Goal: Information Seeking & Learning: Learn about a topic

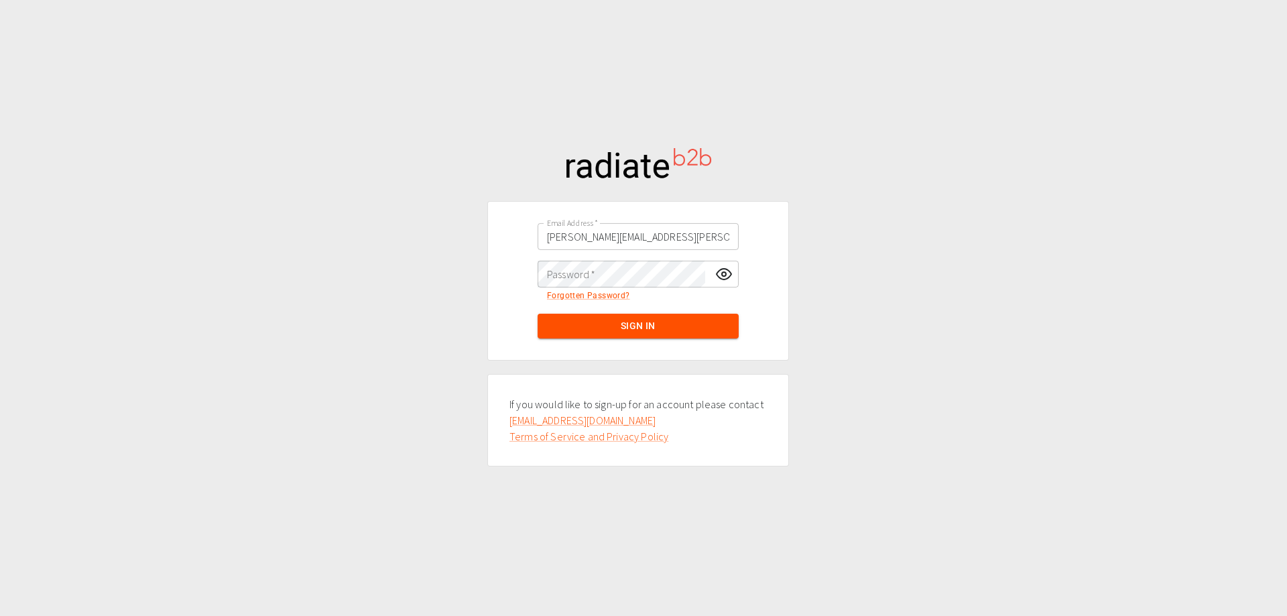
click at [1014, 126] on div "Email Address   * alex.hutchinson@thorogood.com Email Address   * Password   * …" at bounding box center [643, 308] width 1287 height 616
click at [607, 249] on input "alex.hutchinson@thorogood.com" at bounding box center [638, 236] width 201 height 27
click at [964, 139] on div "Email Address   * alex.hutchinson@thorogood.com Email Address   * Password   * …" at bounding box center [643, 308] width 1287 height 616
click at [603, 238] on input "alex.hutchinson@thorogood.com" at bounding box center [638, 236] width 201 height 27
paste input "emily.mcewa"
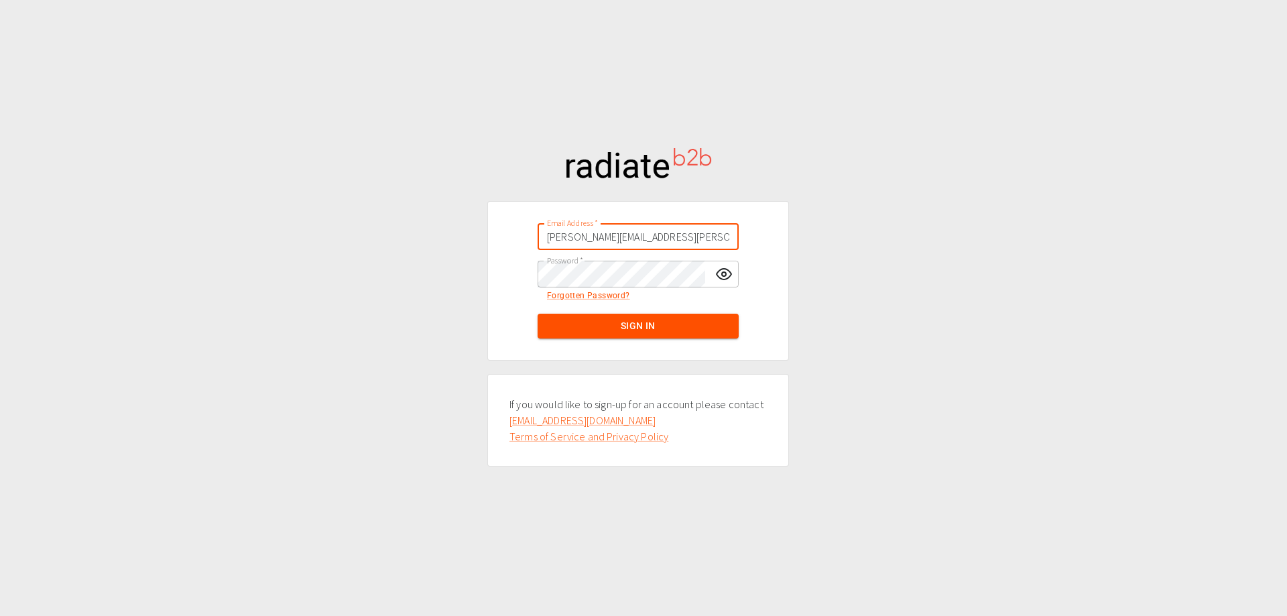
type input "emily.mcewan@thorogood.com"
click at [666, 237] on input "alex.hutchinson@thorogood.com" at bounding box center [638, 236] width 201 height 27
paste input "emily.mcewa"
type input "emily.mcewan@thorogood.com"
click at [742, 237] on div "Email Address   * emily.mcewan@thorogood.com Email Address   *" at bounding box center [638, 237] width 268 height 38
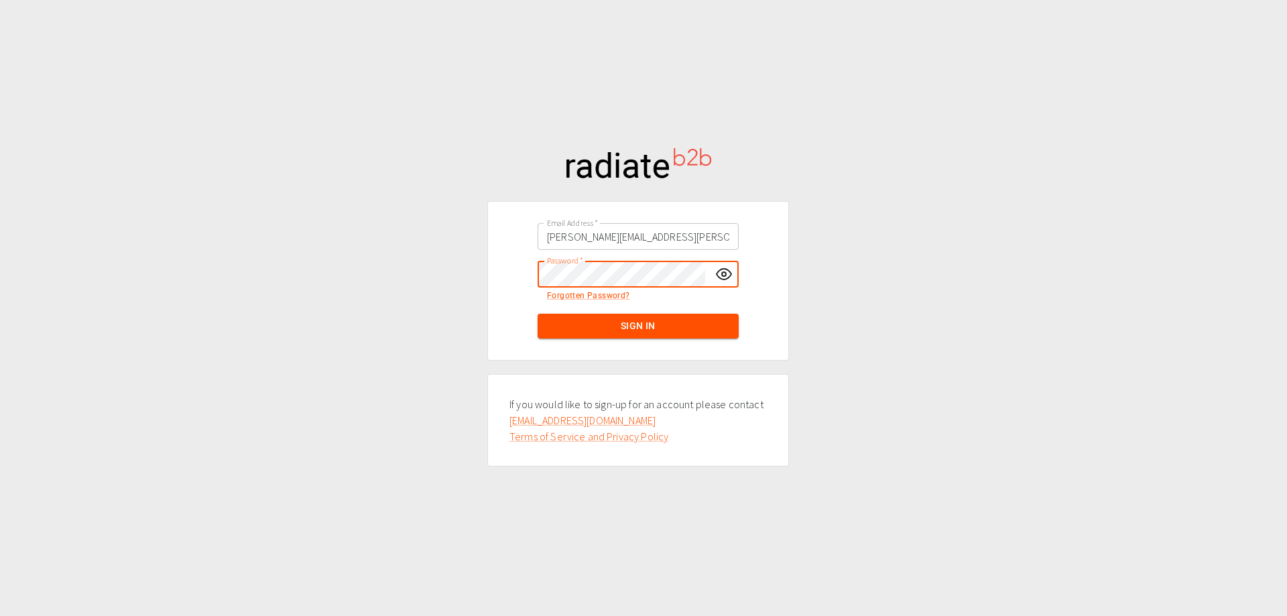
click at [500, 284] on div "Email Address   * emily.mcewan@thorogood.com Email Address   * Password   * Pas…" at bounding box center [638, 280] width 302 height 159
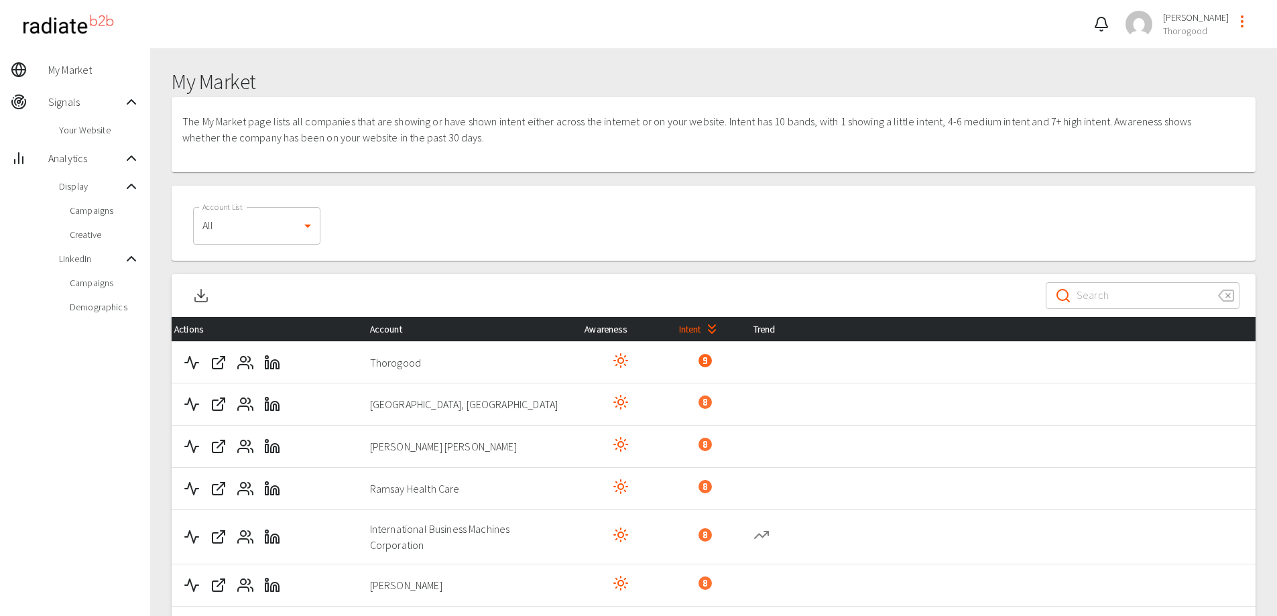
click at [93, 282] on span "Campaigns" at bounding box center [105, 282] width 70 height 13
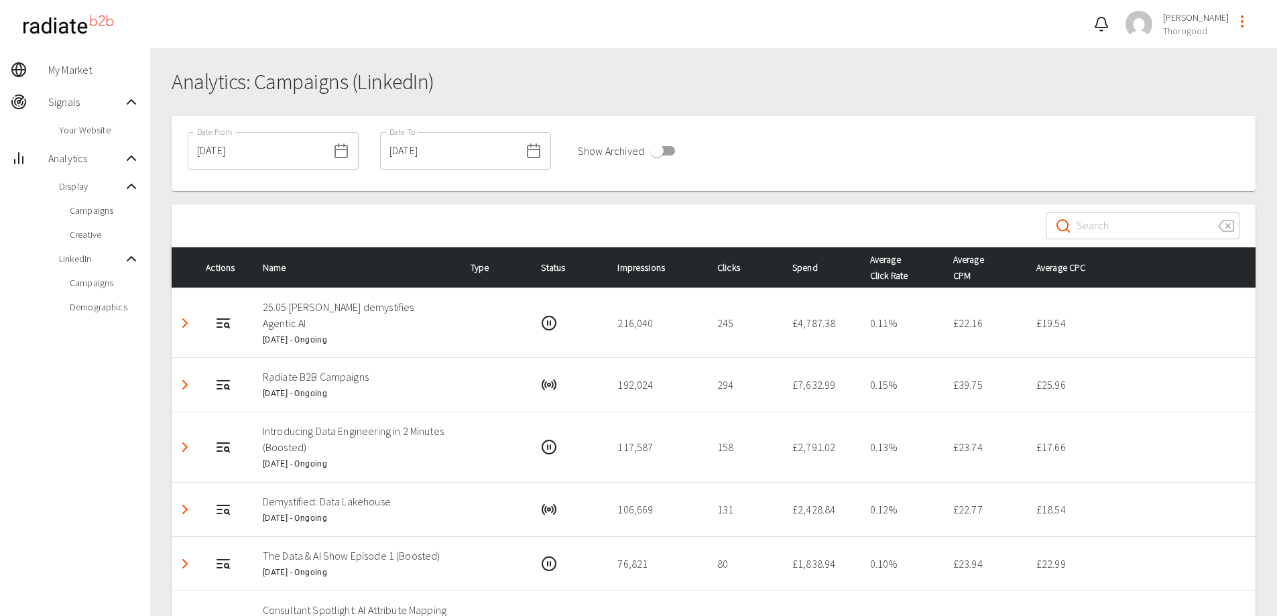
click at [921, 71] on h1 "Analytics: Campaigns (LinkedIn)" at bounding box center [714, 82] width 1084 height 25
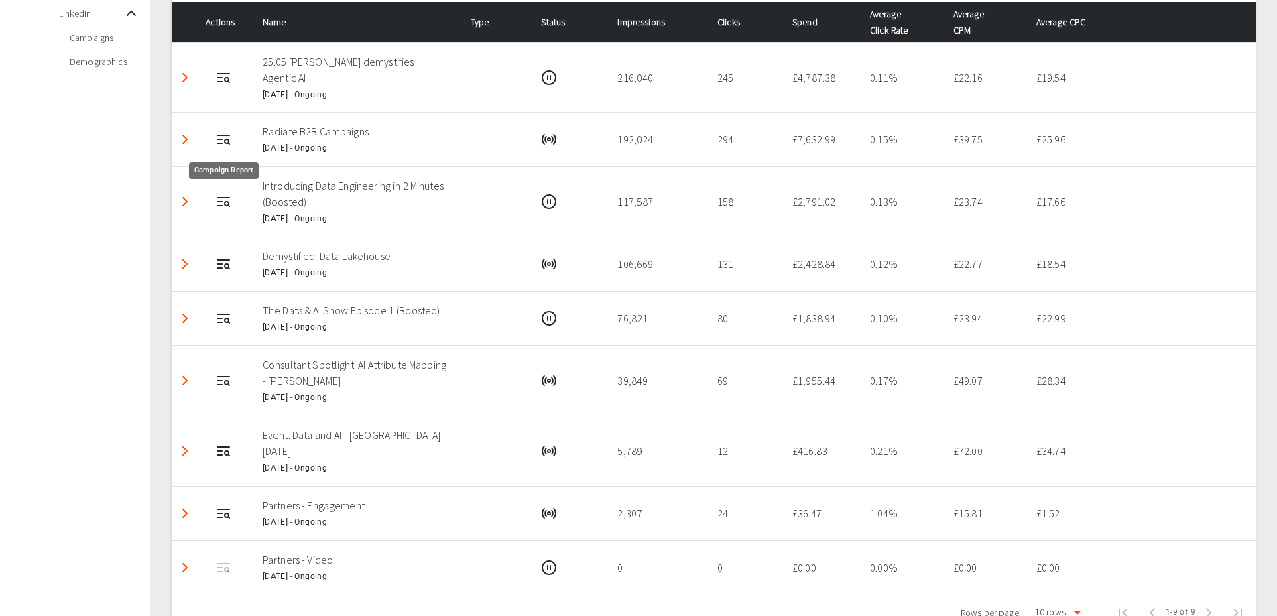
scroll to position [268, 0]
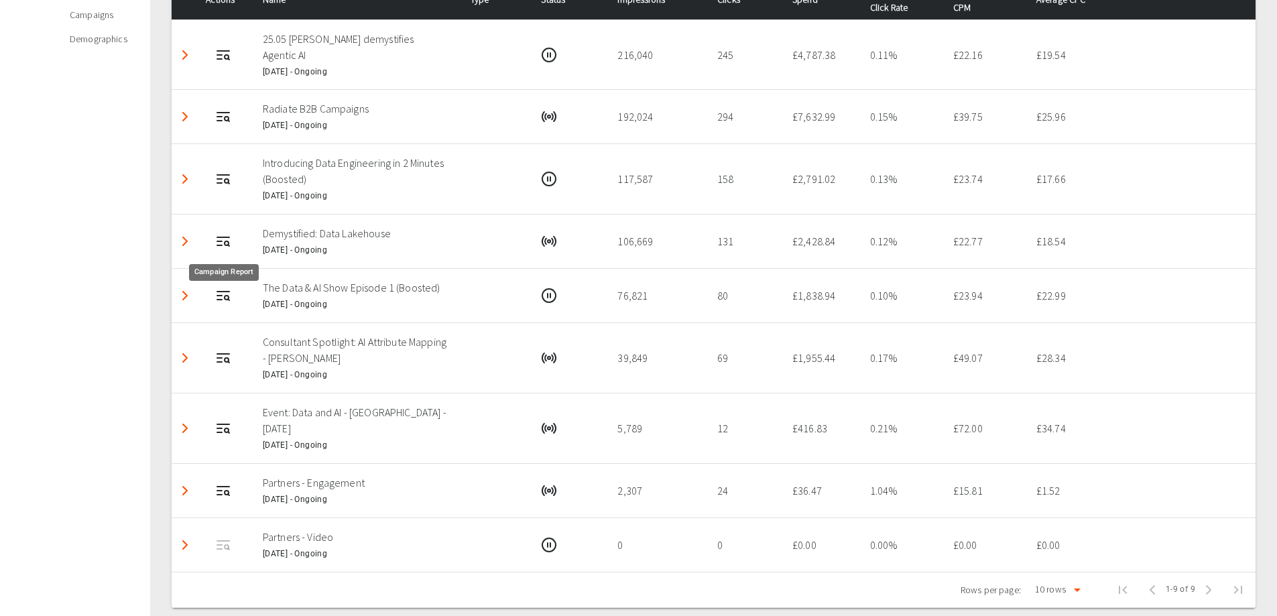
click at [223, 243] on icon "Campaign Report" at bounding box center [223, 241] width 16 height 16
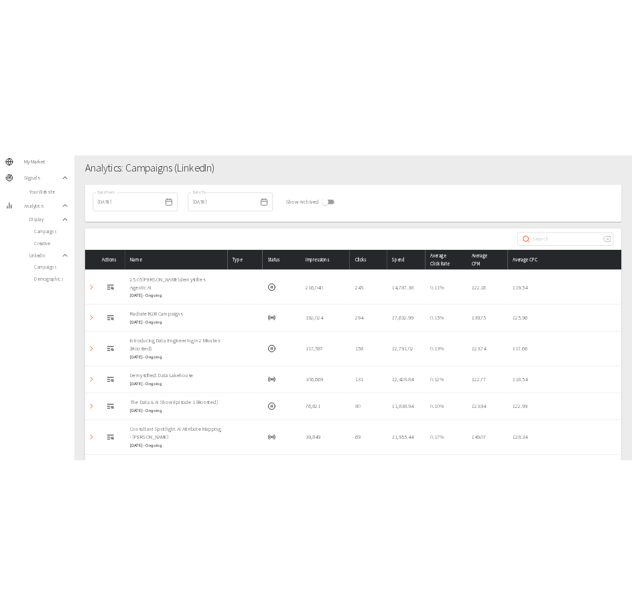
scroll to position [134, 0]
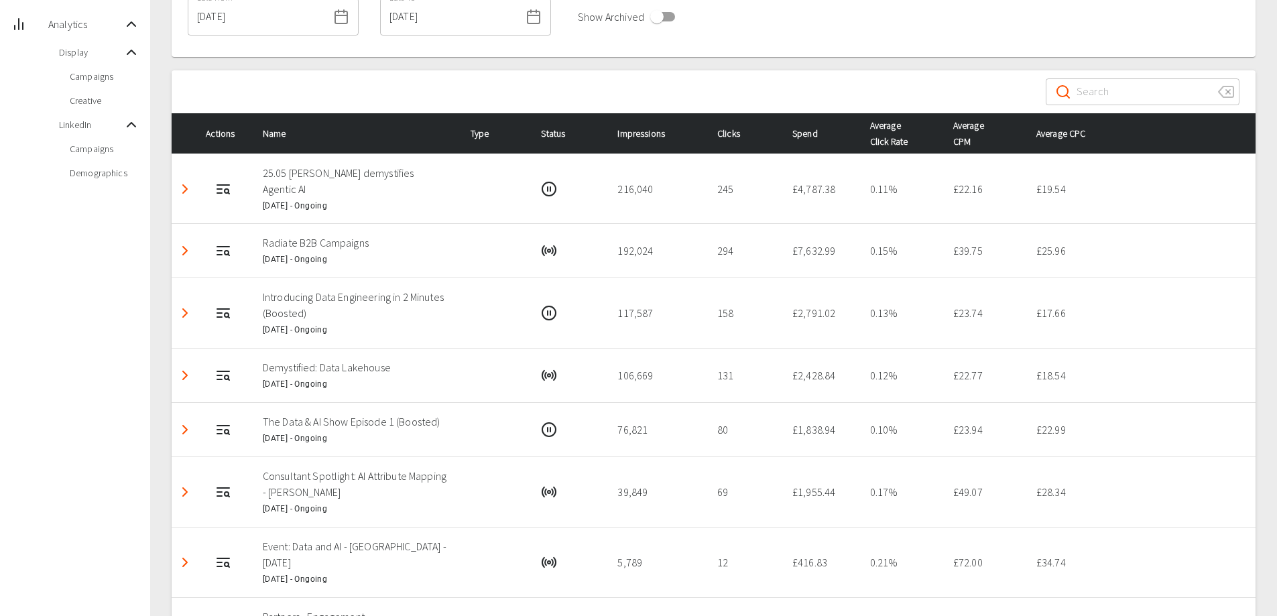
click at [375, 615] on html "[PERSON_NAME] Thorogood My Market Signals Your Website Analytics Display Campai…" at bounding box center [638, 315] width 1277 height 898
click at [187, 190] on icon "Detail panel visibility toggle" at bounding box center [185, 189] width 16 height 16
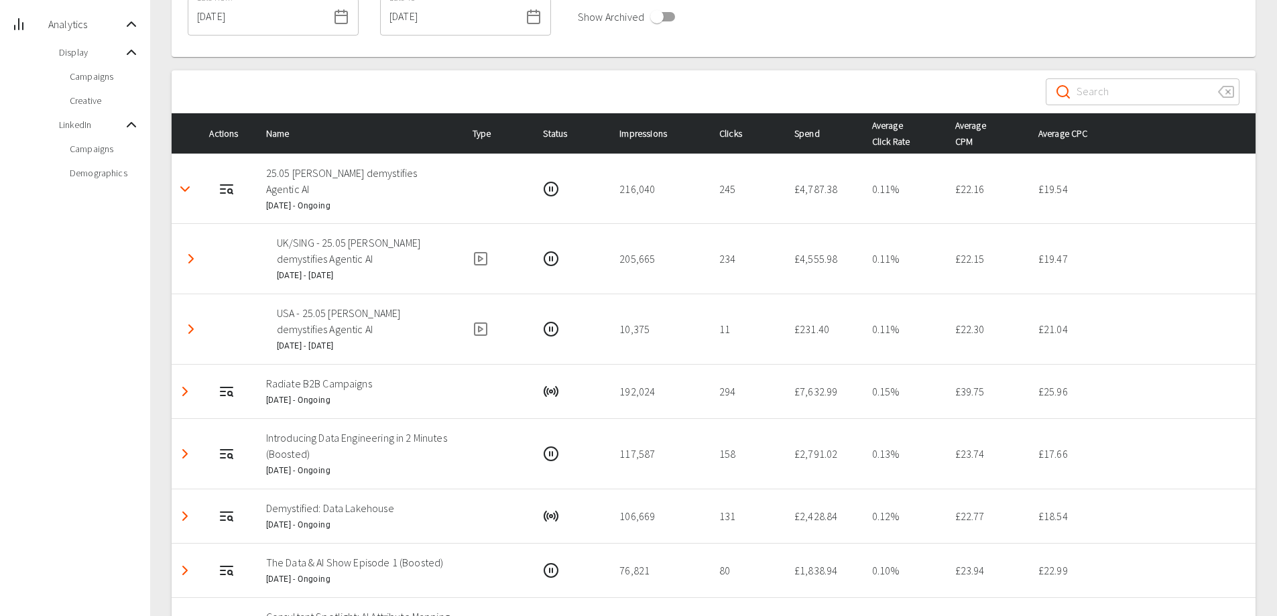
click at [190, 186] on icon "Detail panel visibility toggle" at bounding box center [185, 189] width 16 height 16
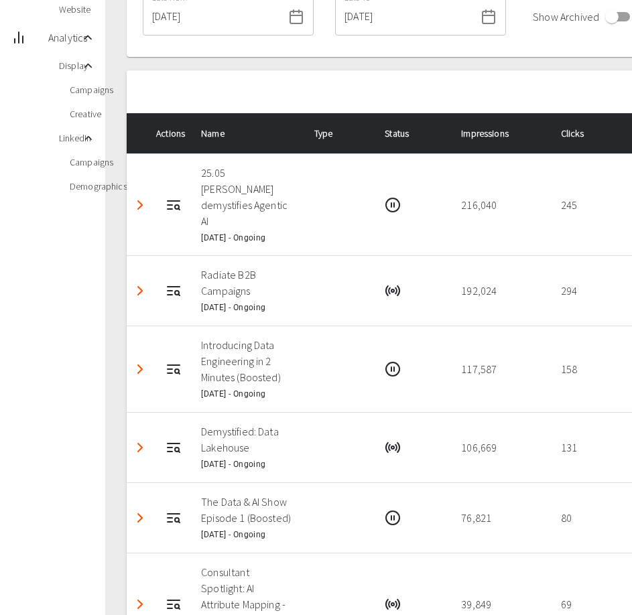
click at [86, 275] on nav "My Market Signals Your Website Analytics Display Campaigns Creative LinkedIn Ca…" at bounding box center [52, 419] width 105 height 1010
click at [544, 89] on div "​ ​" at bounding box center [540, 91] width 826 height 43
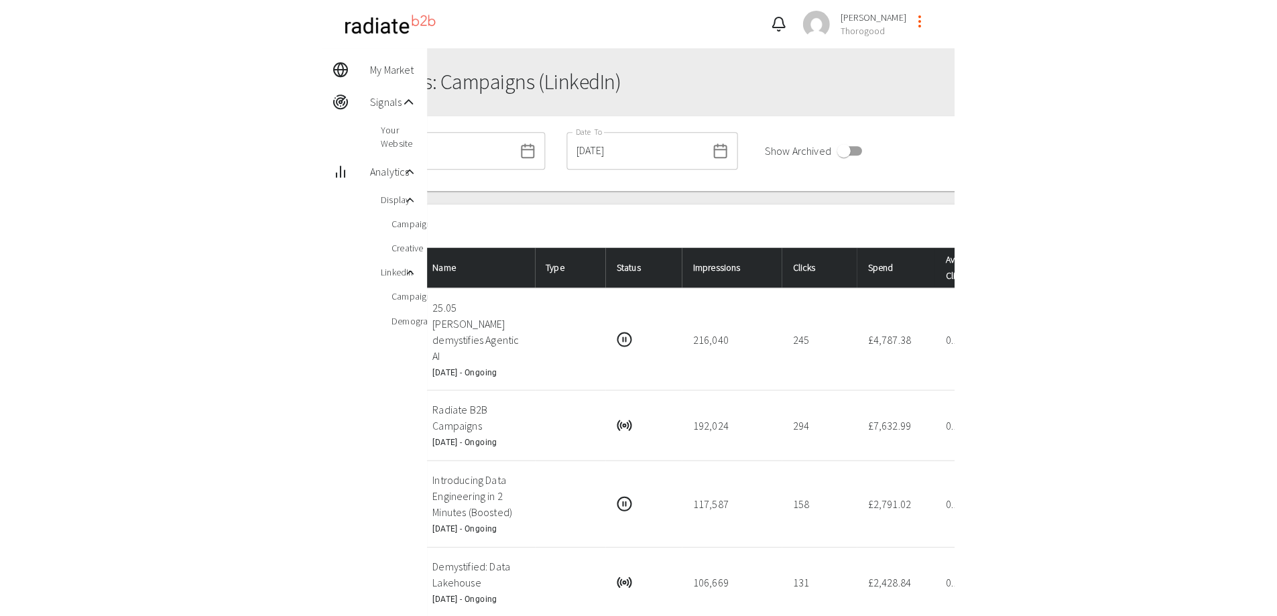
scroll to position [0, 0]
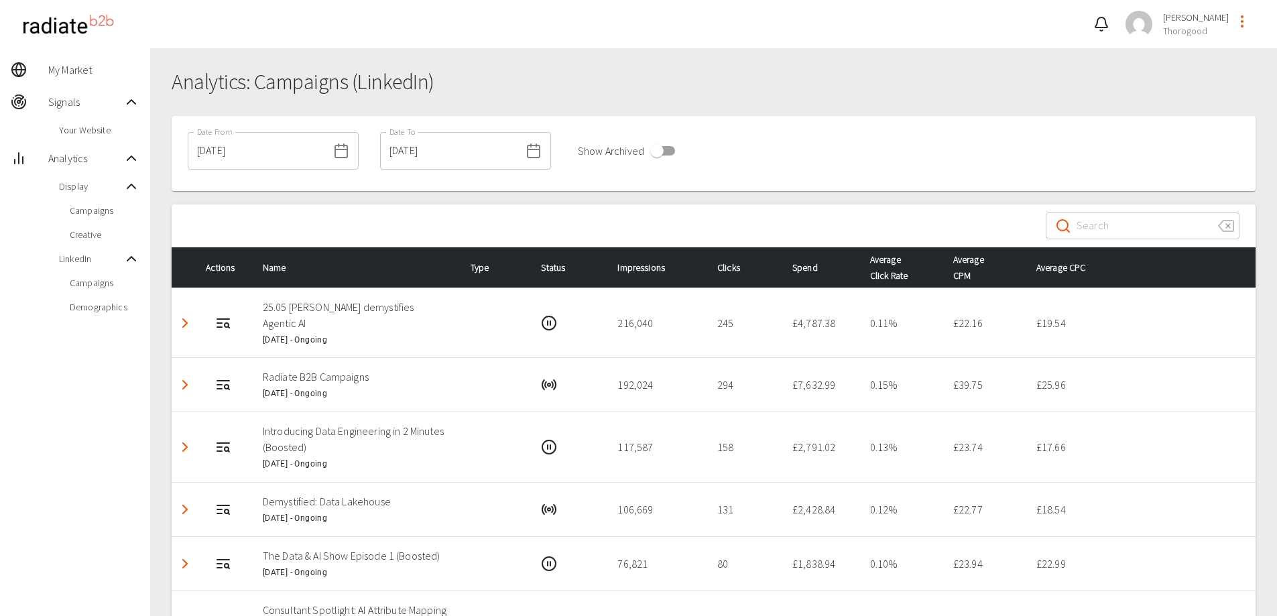
click at [335, 150] on line at bounding box center [341, 150] width 12 height 0
click at [246, 143] on input "[DATE]" at bounding box center [258, 151] width 140 height 38
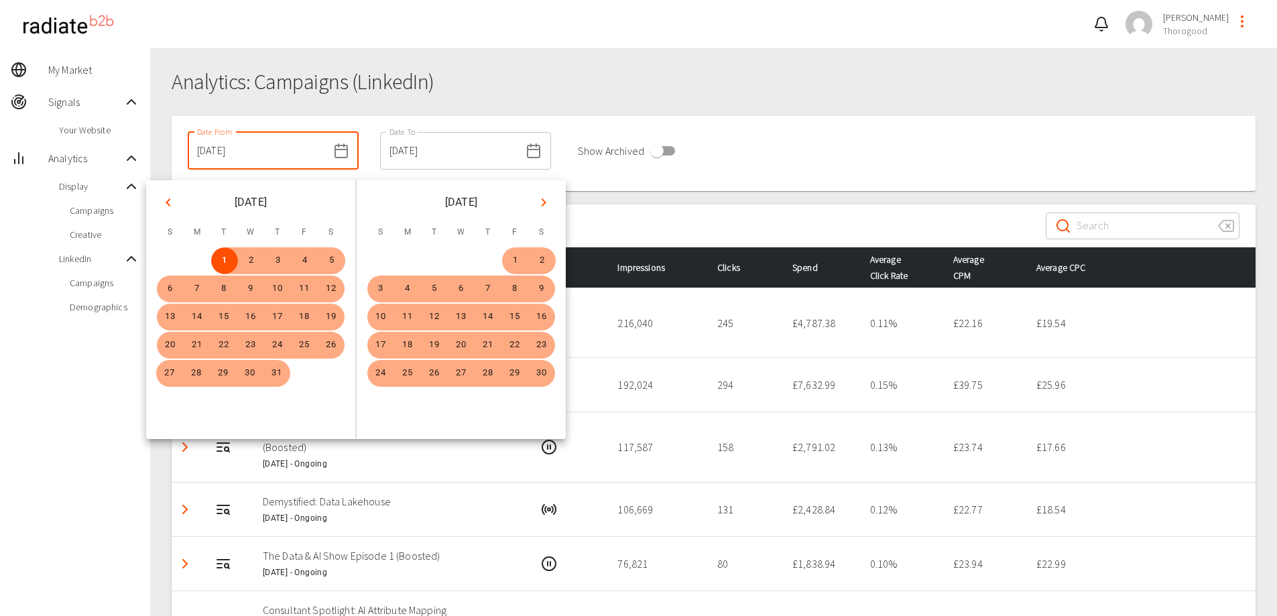
click at [176, 204] on button "Previous month" at bounding box center [168, 202] width 23 height 23
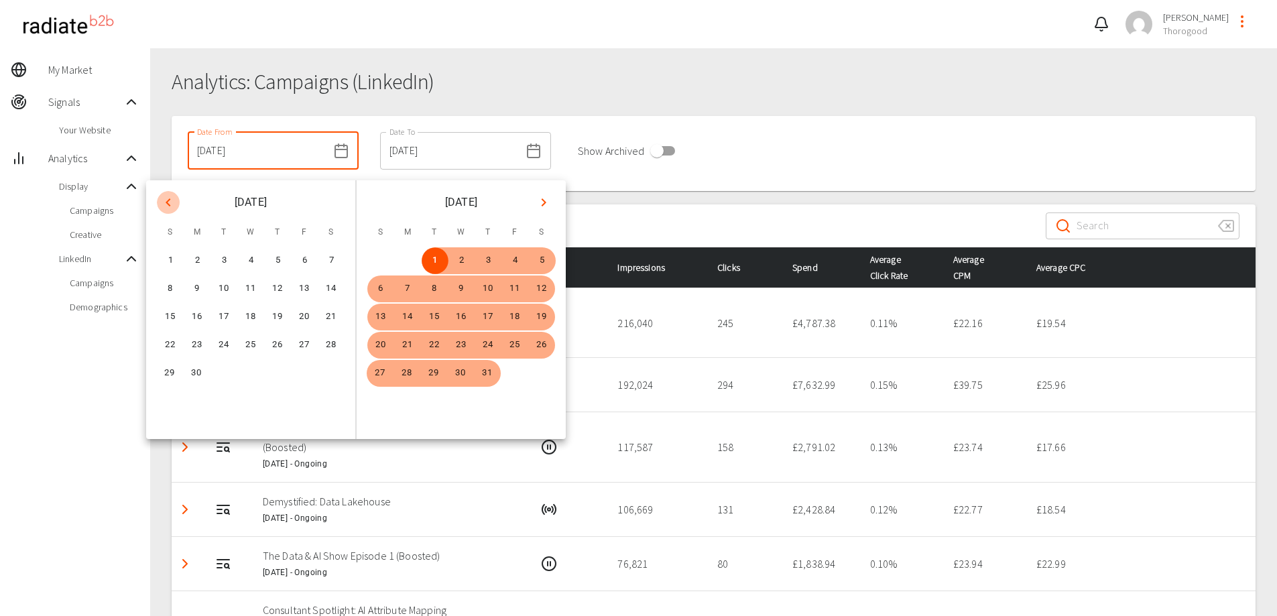
click at [176, 204] on button "Previous month" at bounding box center [168, 202] width 23 height 23
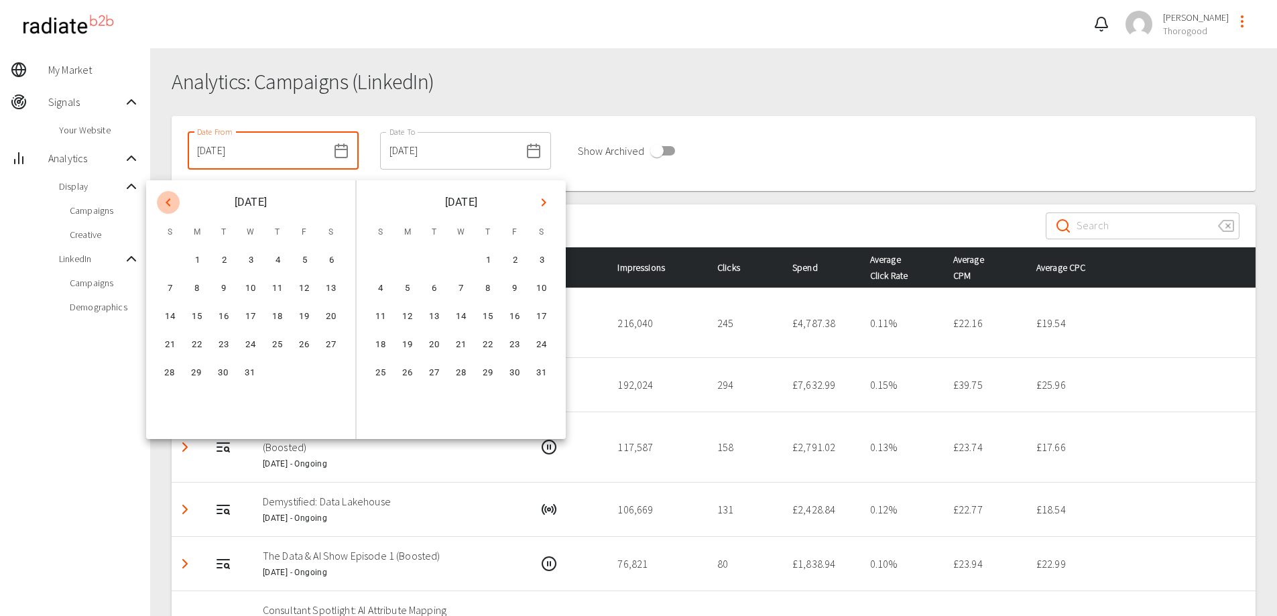
click at [176, 204] on button "Previous month" at bounding box center [168, 202] width 23 height 23
click at [244, 262] on button "1" at bounding box center [251, 260] width 27 height 27
type input "01/05/2024"
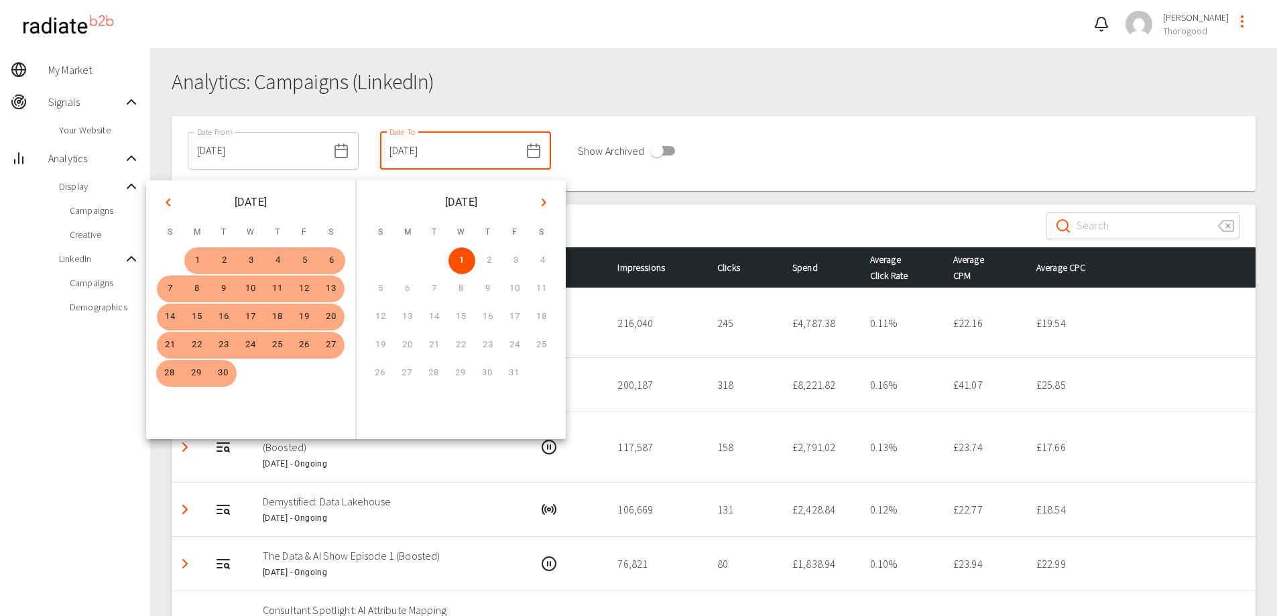
click at [615, 215] on div "​ ​" at bounding box center [714, 225] width 1084 height 43
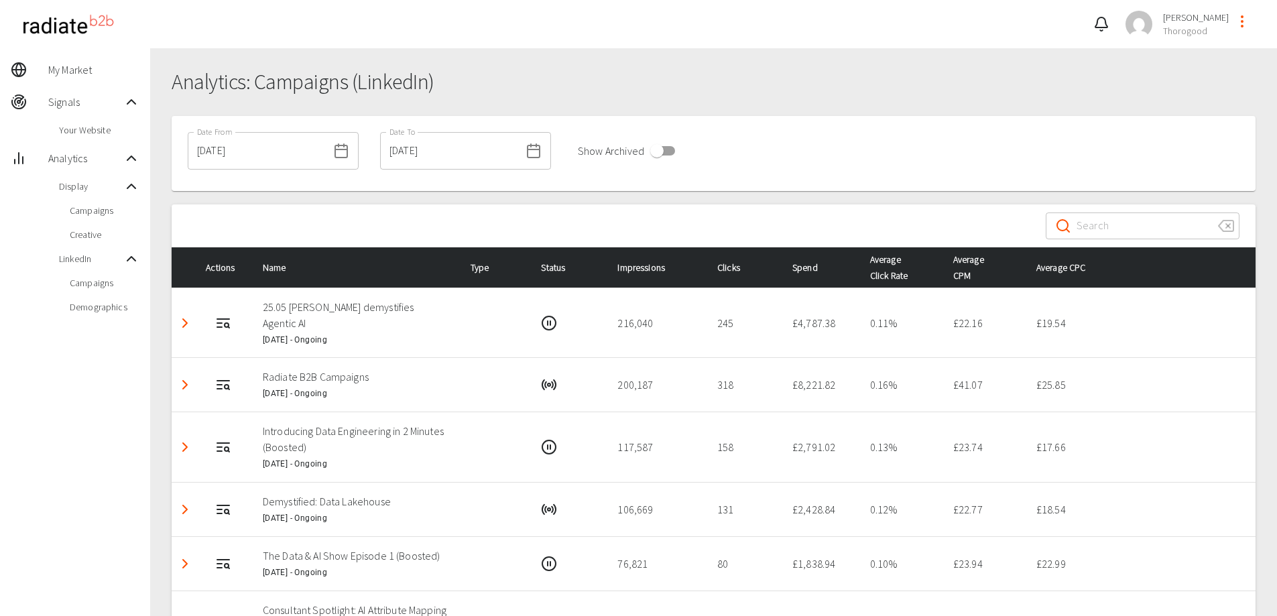
click at [731, 196] on div at bounding box center [714, 197] width 1084 height 13
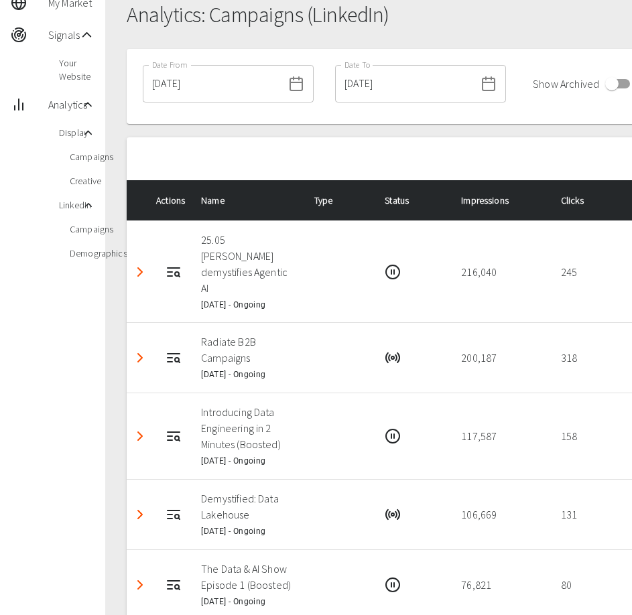
scroll to position [134, 0]
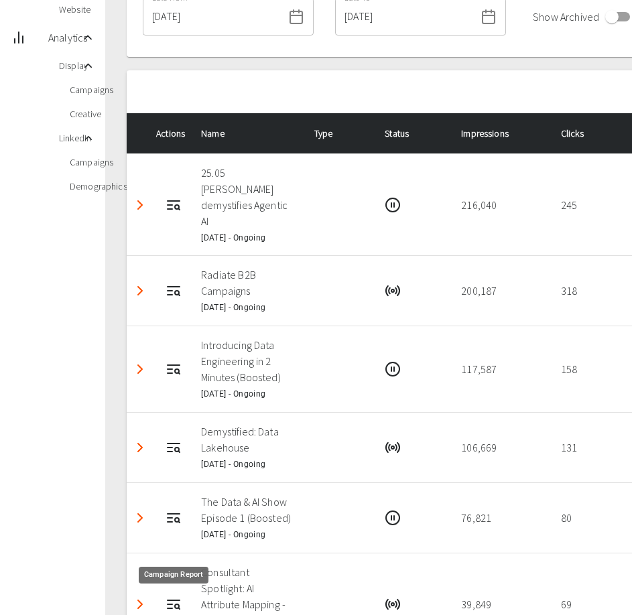
click at [172, 448] on icon "Campaign Report" at bounding box center [170, 448] width 5 height 0
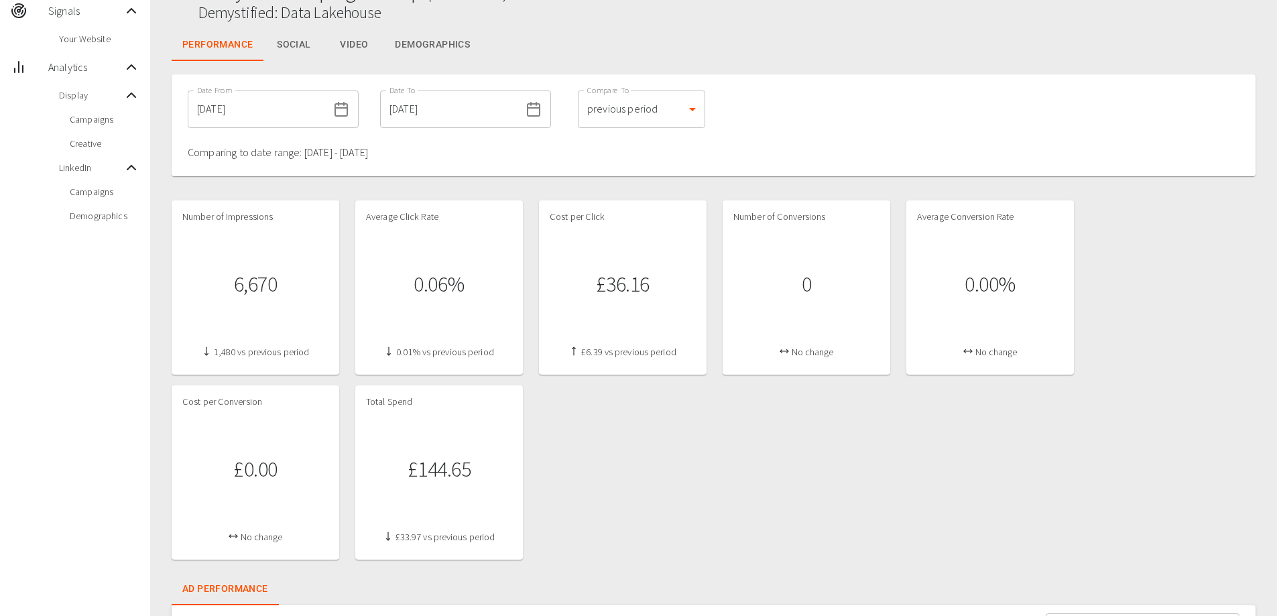
scroll to position [67, 0]
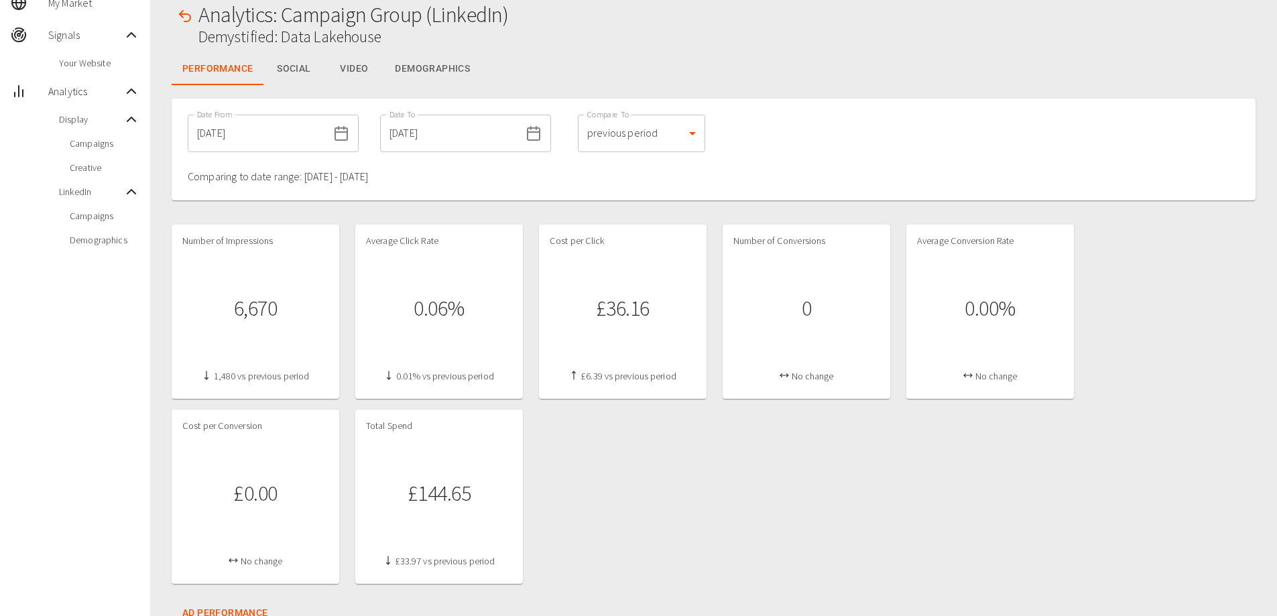
click at [366, 65] on button "Video" at bounding box center [354, 69] width 60 height 32
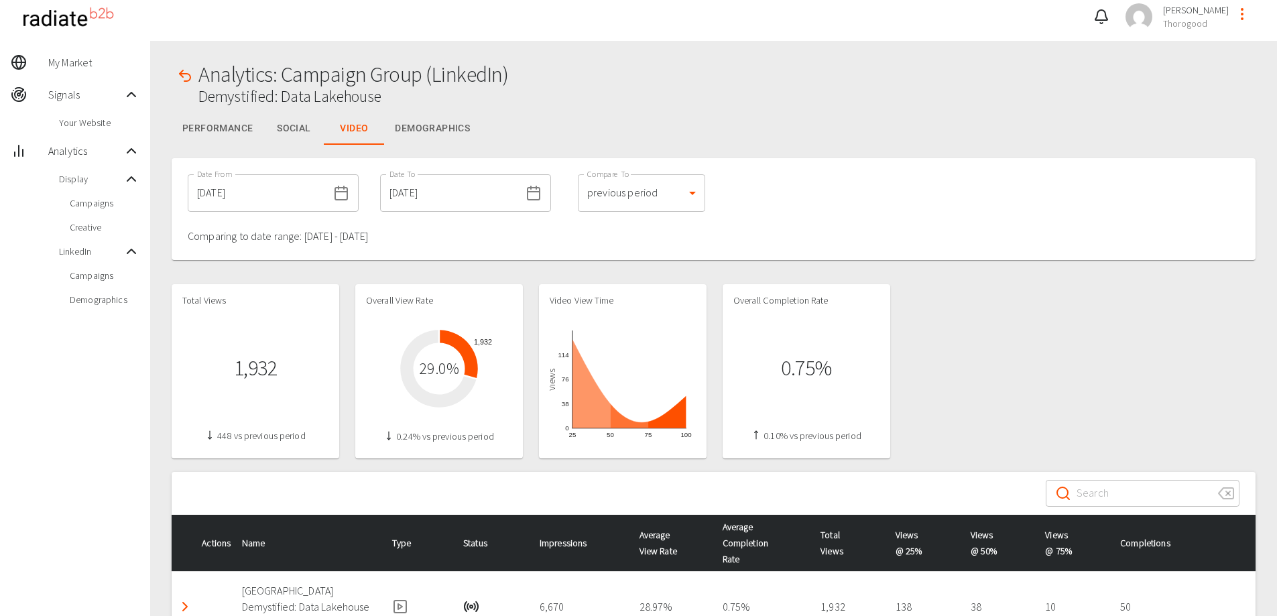
scroll to position [0, 0]
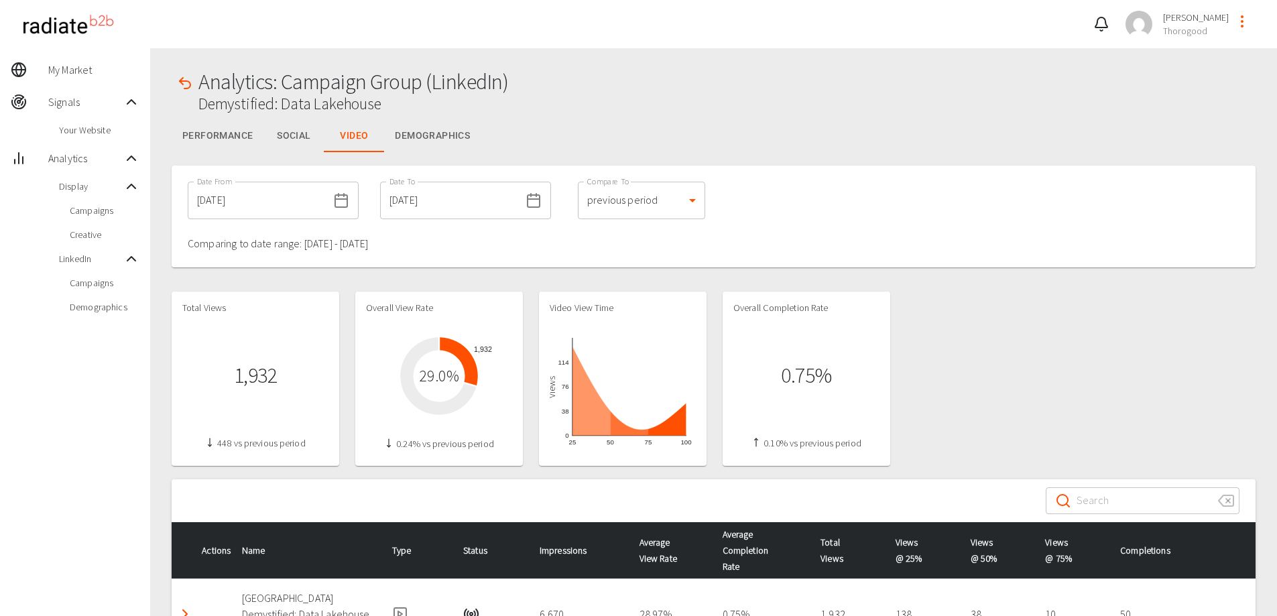
click at [240, 141] on button "Performance" at bounding box center [218, 136] width 92 height 32
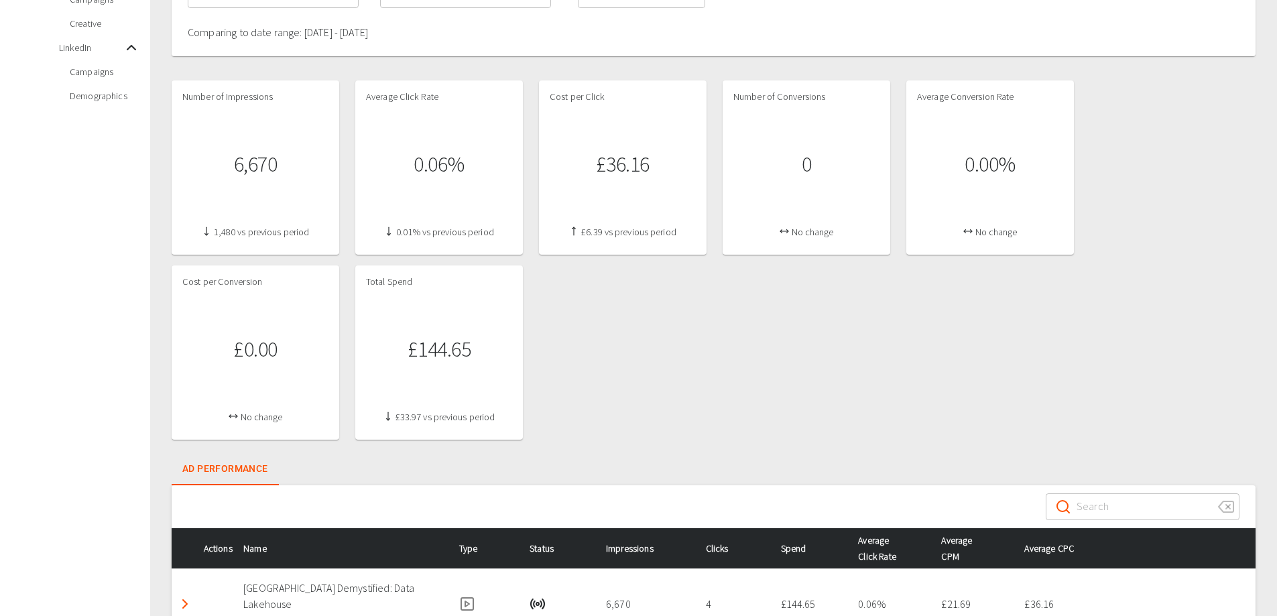
scroll to position [74, 0]
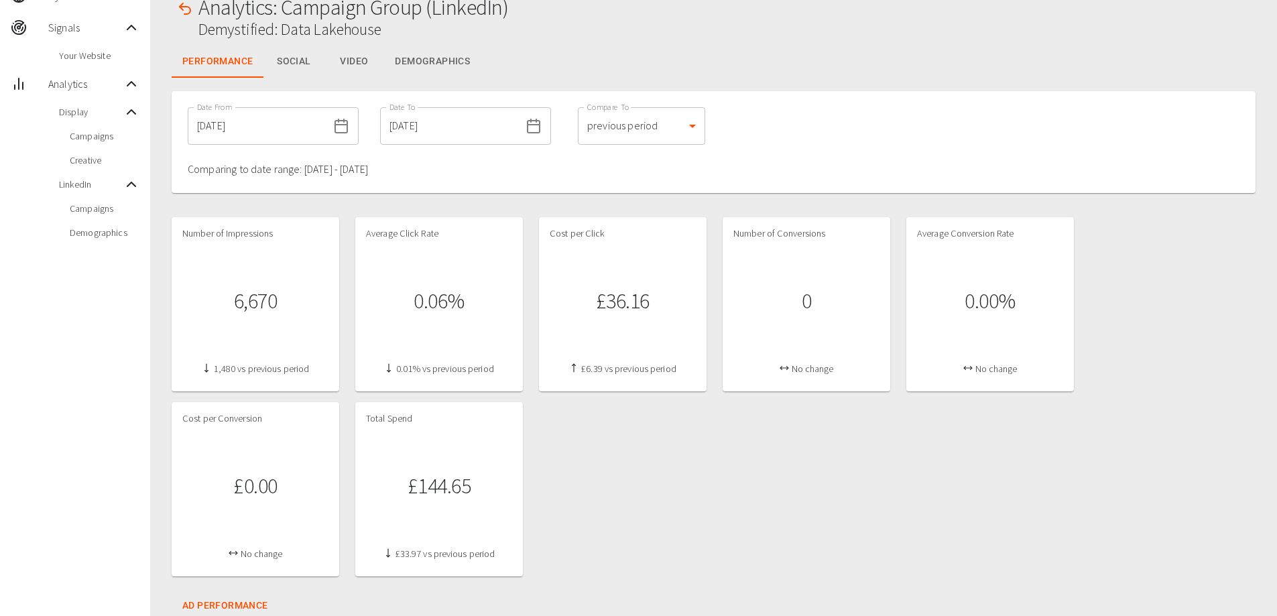
click at [333, 131] on icon at bounding box center [341, 126] width 16 height 16
click at [335, 125] on line at bounding box center [341, 125] width 12 height 0
click at [284, 124] on input "[DATE]" at bounding box center [258, 126] width 140 height 38
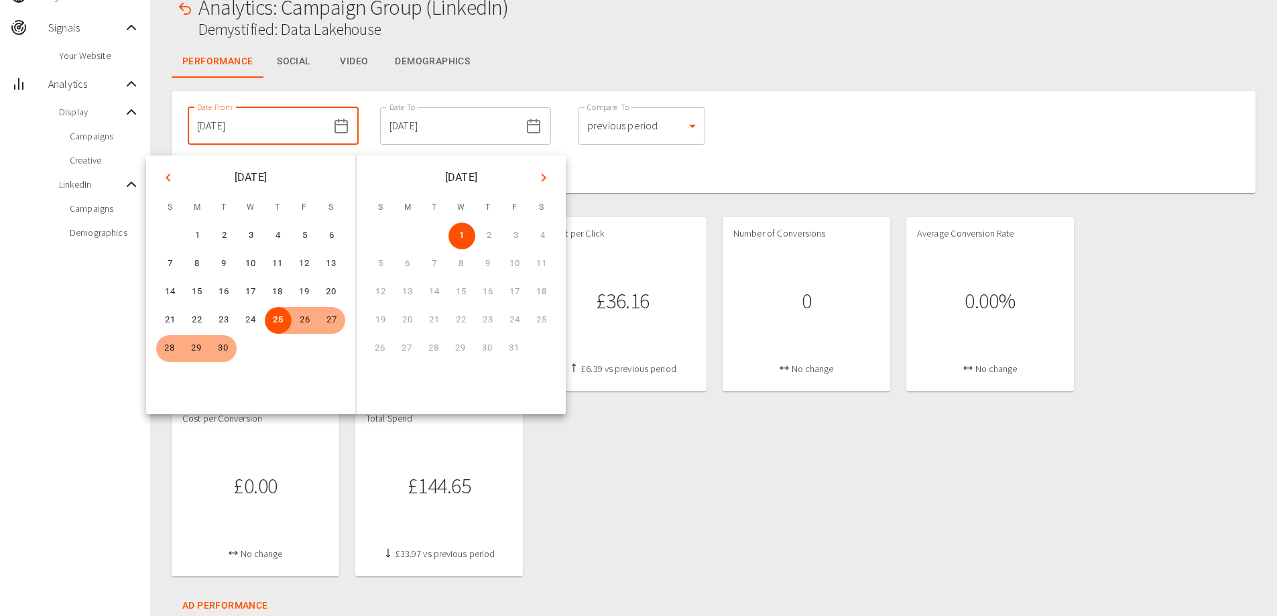
click at [166, 180] on icon "Previous month" at bounding box center [168, 178] width 16 height 16
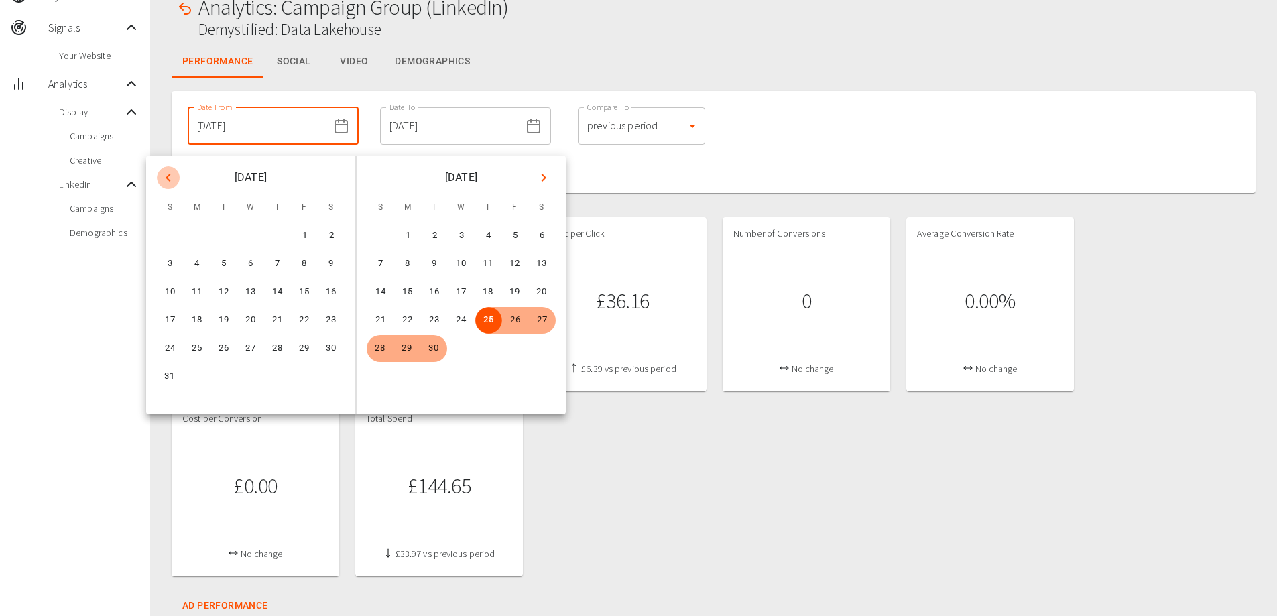
click at [166, 180] on icon "Previous month" at bounding box center [168, 178] width 16 height 16
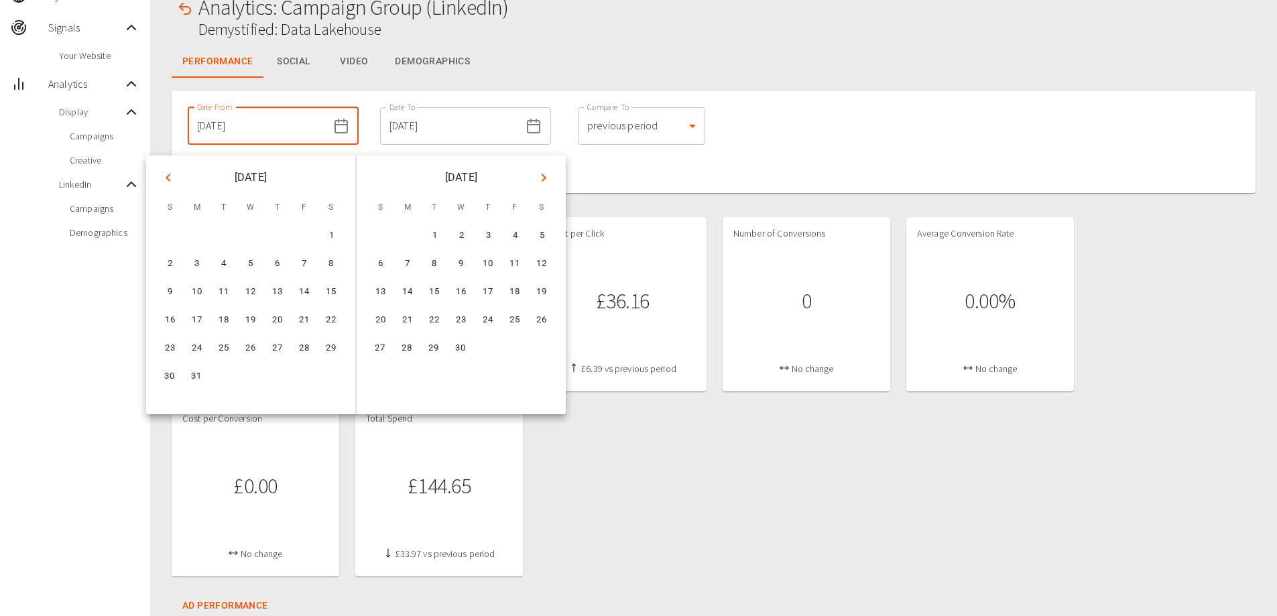
click at [166, 180] on icon "Previous month" at bounding box center [168, 178] width 16 height 16
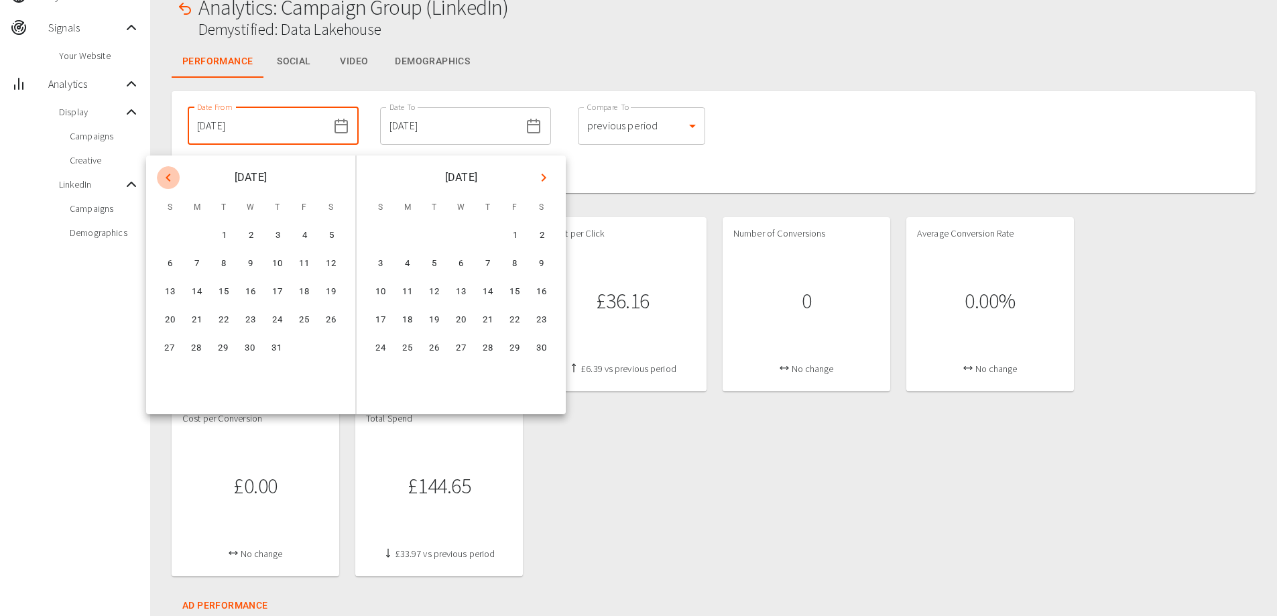
click at [166, 180] on icon "Previous month" at bounding box center [168, 178] width 16 height 16
click at [540, 182] on icon "Next month" at bounding box center [544, 178] width 16 height 16
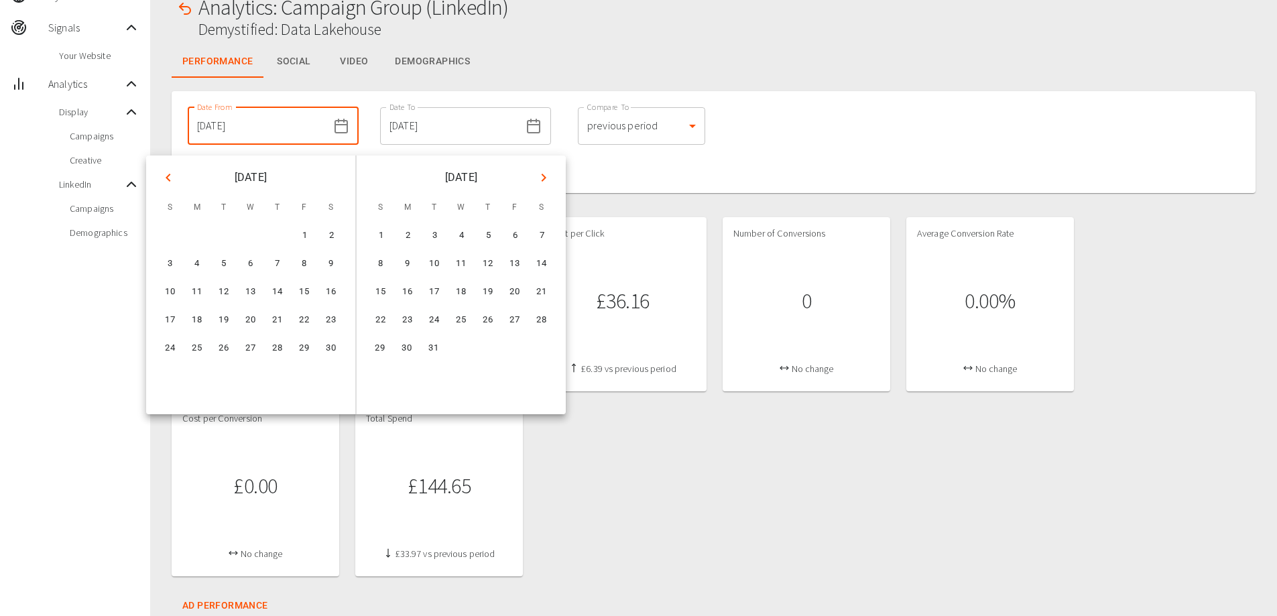
click at [546, 182] on icon "Next month" at bounding box center [544, 178] width 16 height 16
click at [257, 236] on button "1" at bounding box center [251, 236] width 27 height 27
type input "01/01/2025"
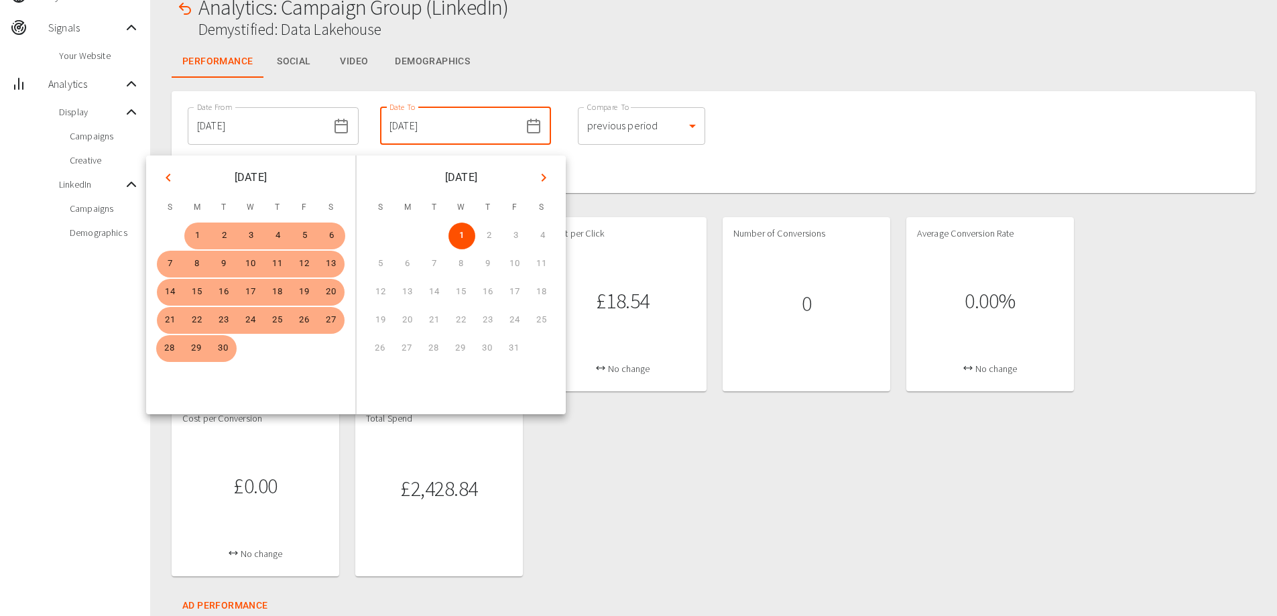
click at [704, 194] on div at bounding box center [714, 196] width 1084 height 13
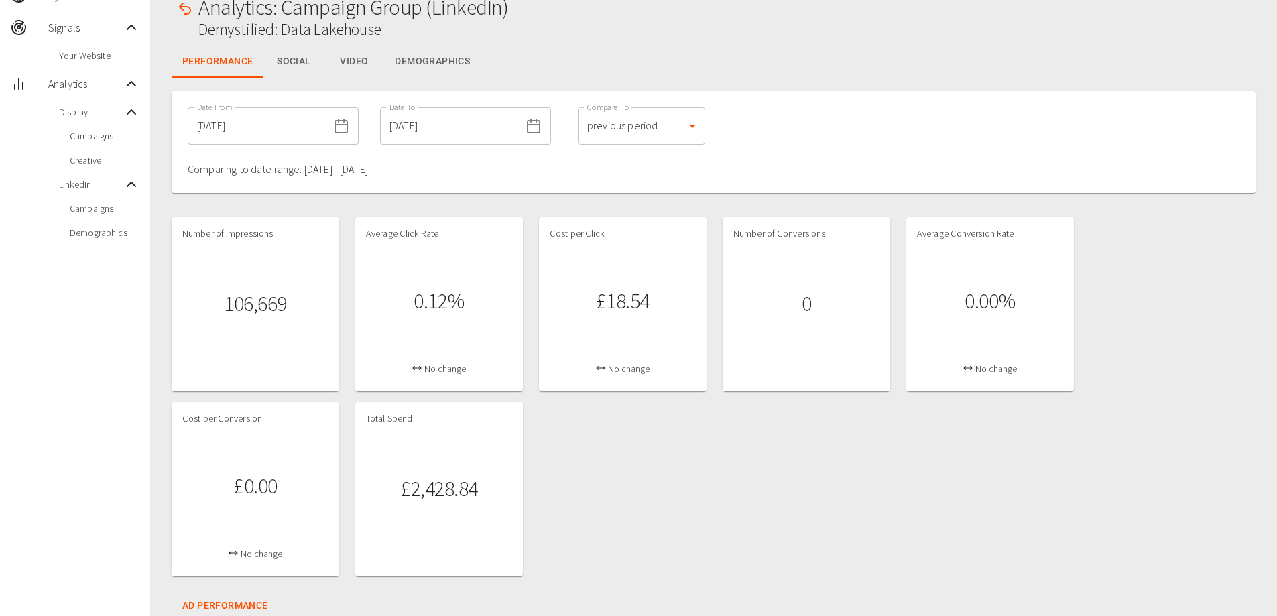
click at [798, 109] on div "Date From 01/01/2025 Date From Date To 01/10/2025 Date To Compare To previous p…" at bounding box center [714, 142] width 1084 height 102
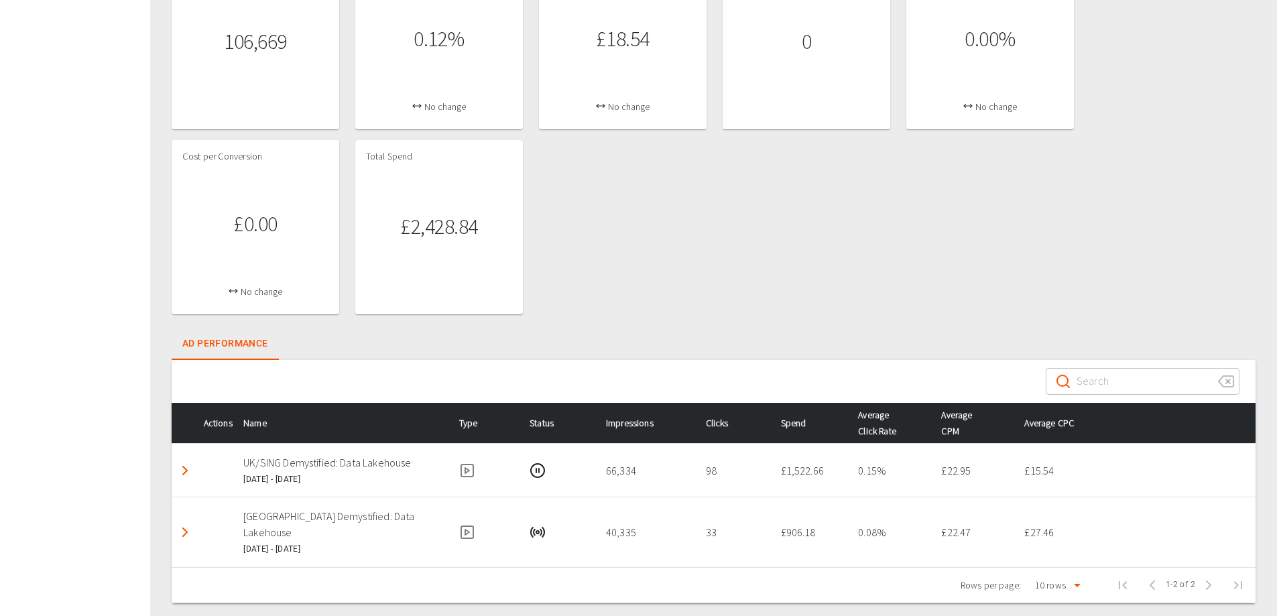
scroll to position [343, 0]
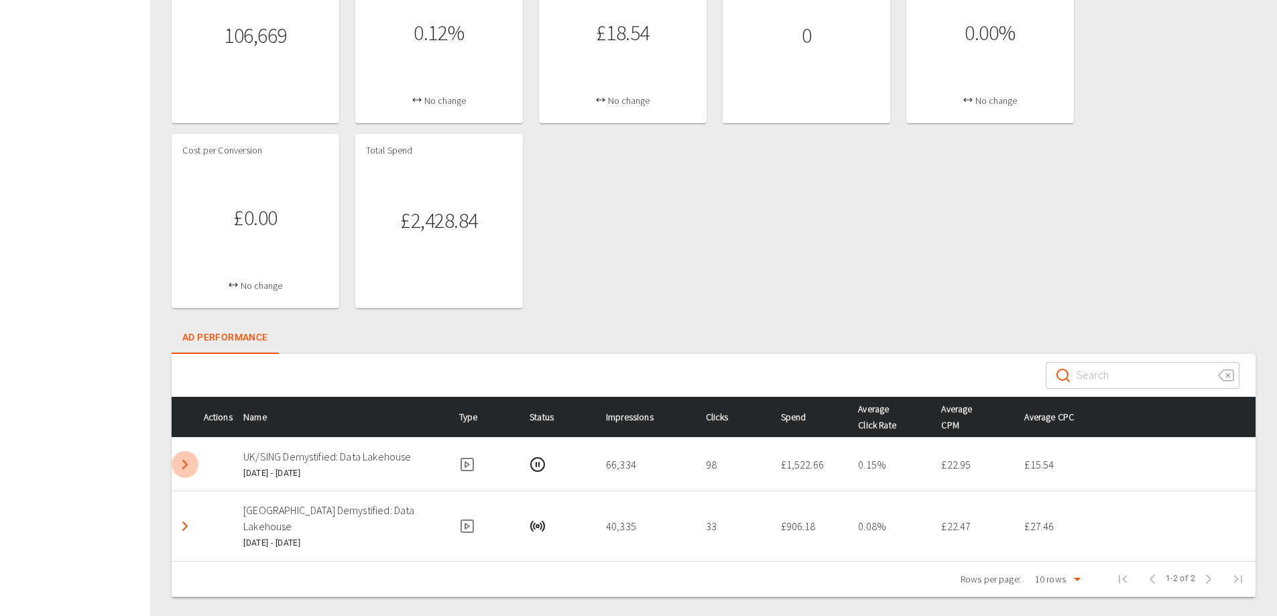
click at [185, 467] on polyline "Detail panel visibility toggle" at bounding box center [185, 465] width 4 height 8
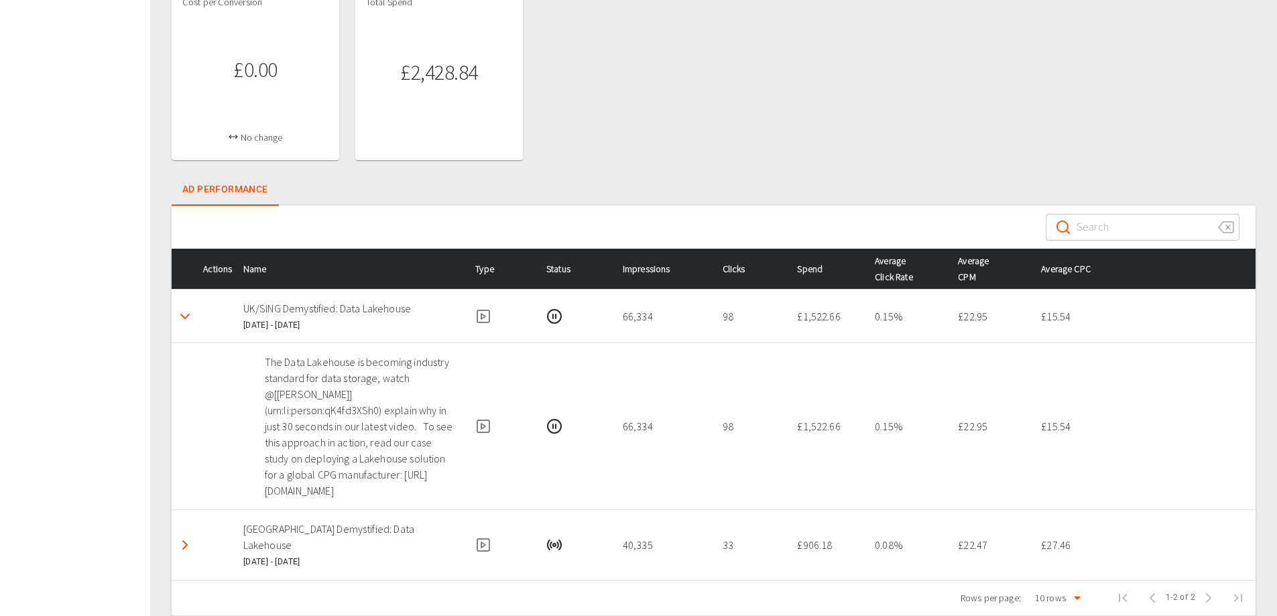
scroll to position [493, 0]
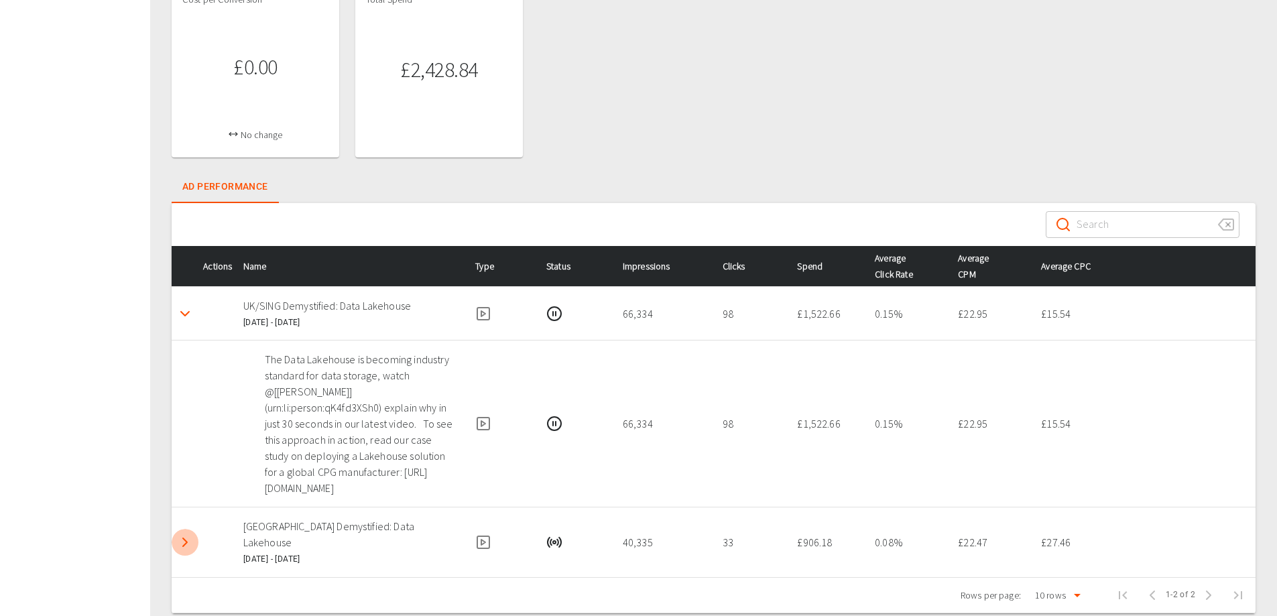
click at [188, 534] on icon "Detail panel visibility toggle" at bounding box center [185, 542] width 16 height 16
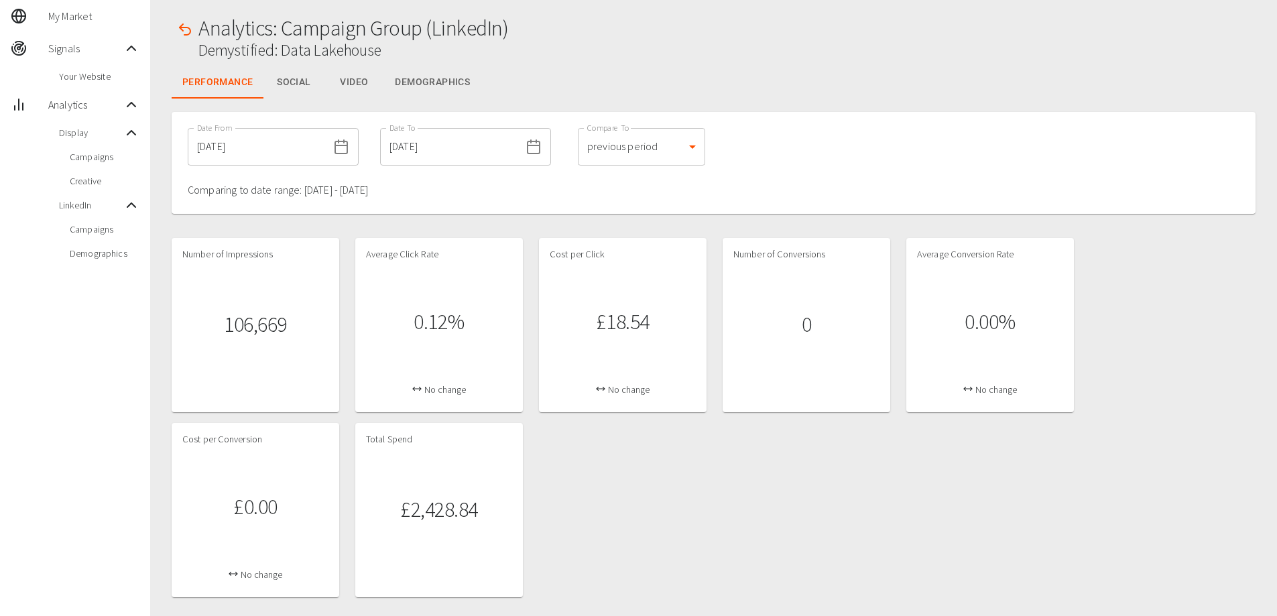
scroll to position [0, 0]
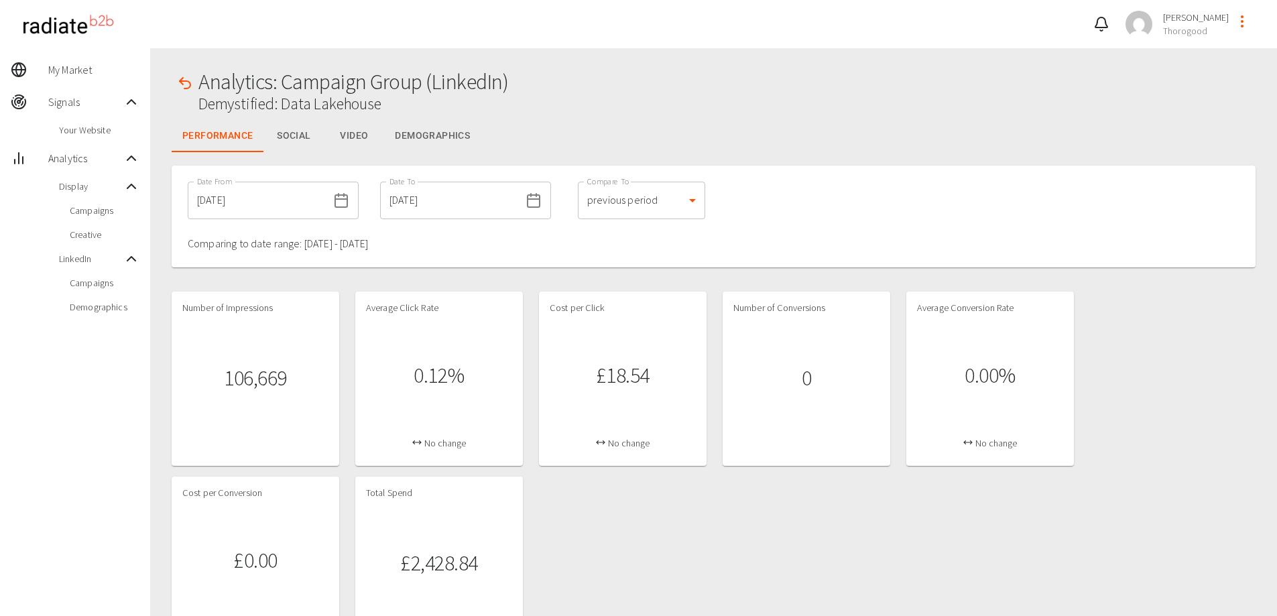
click at [97, 282] on span "Campaigns" at bounding box center [105, 282] width 70 height 13
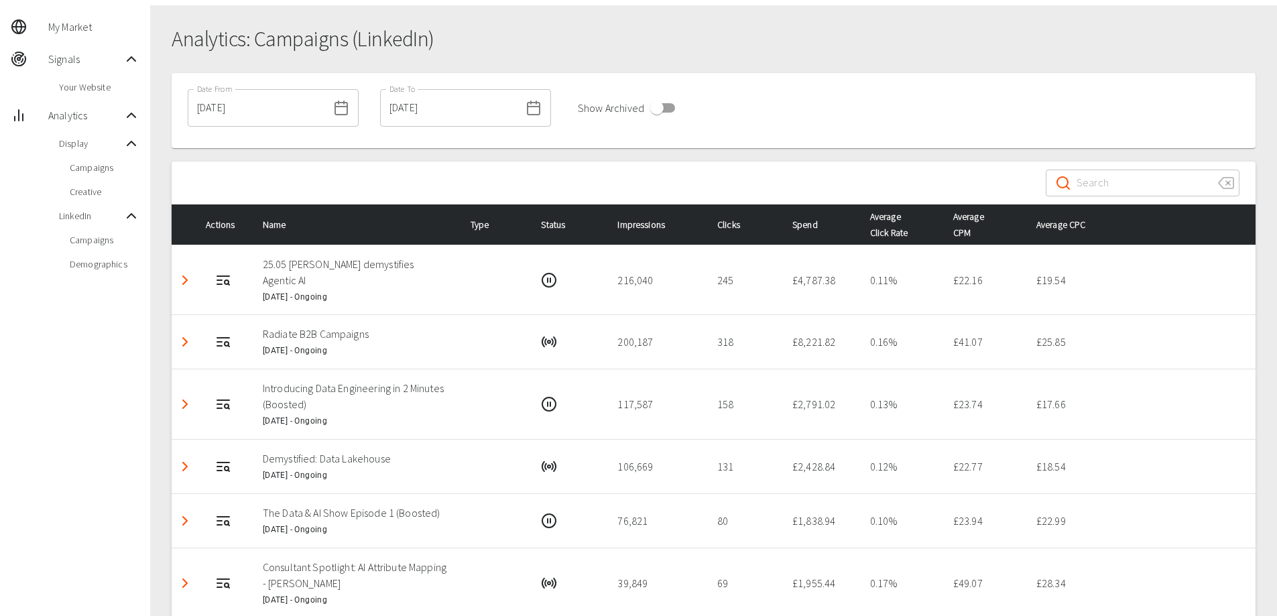
scroll to position [67, 0]
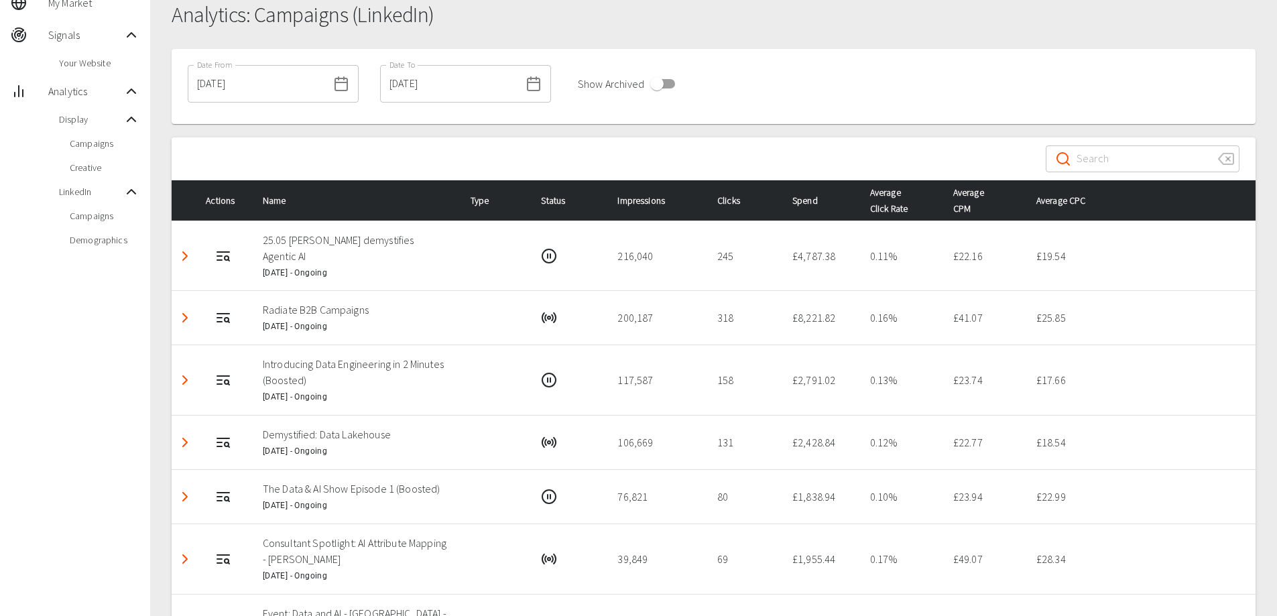
click at [187, 258] on icon "Detail panel visibility toggle" at bounding box center [185, 256] width 16 height 16
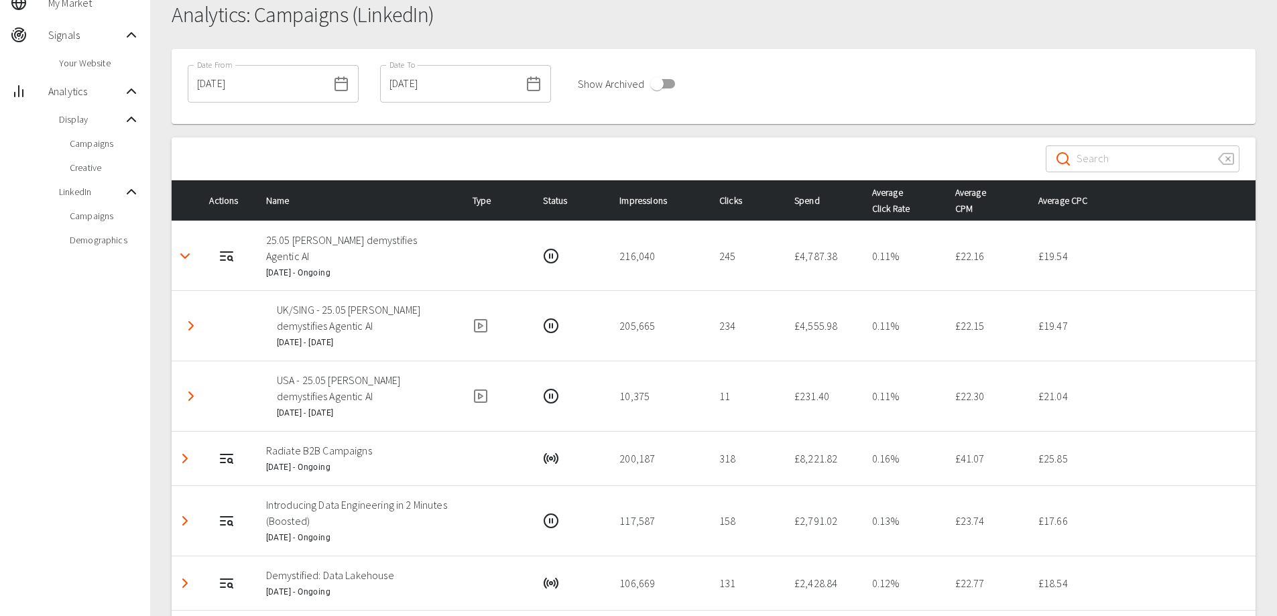
click at [194, 332] on icon "Detail panel visibility toggle" at bounding box center [191, 326] width 16 height 16
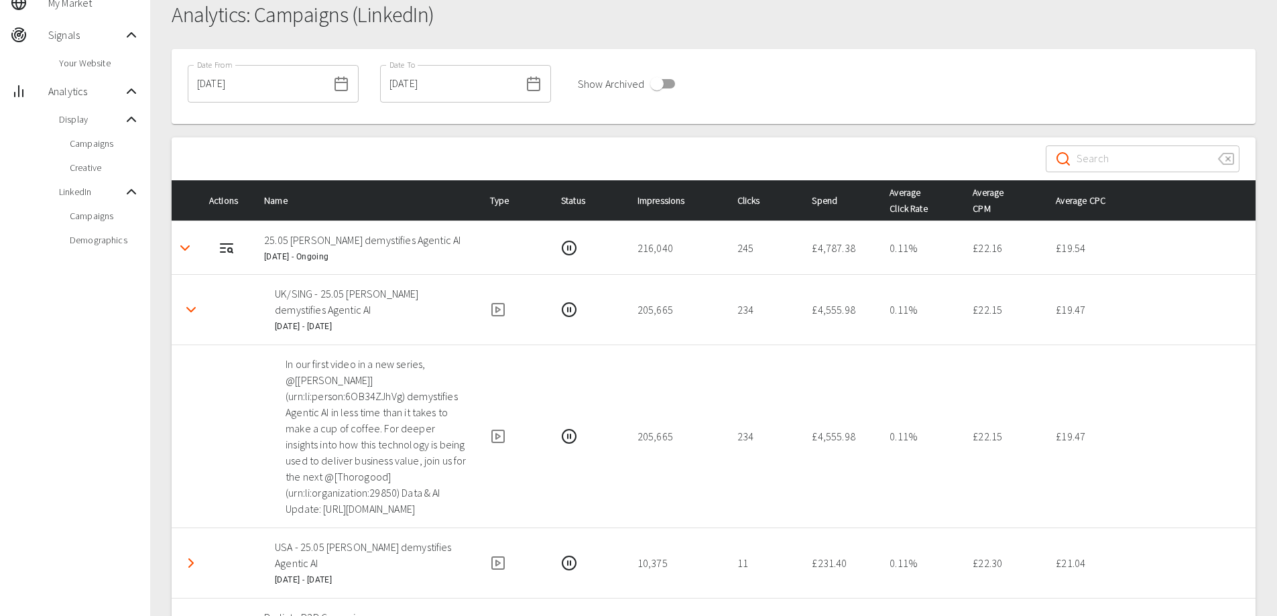
click at [189, 312] on icon "Detail panel visibility toggle" at bounding box center [191, 310] width 16 height 16
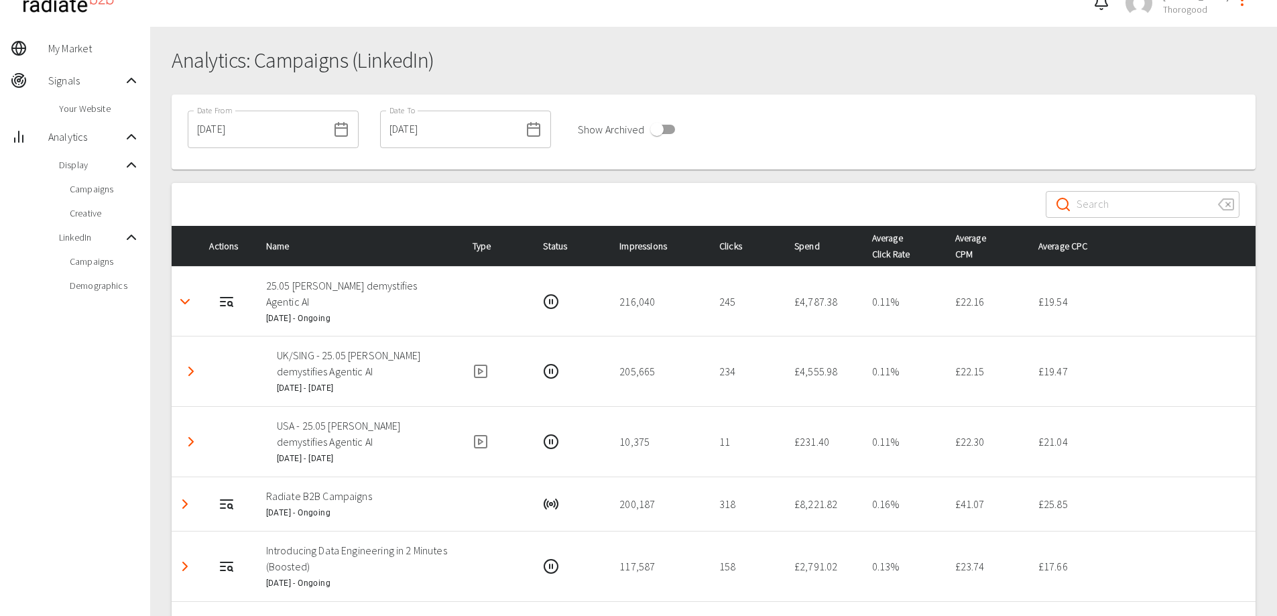
scroll to position [0, 0]
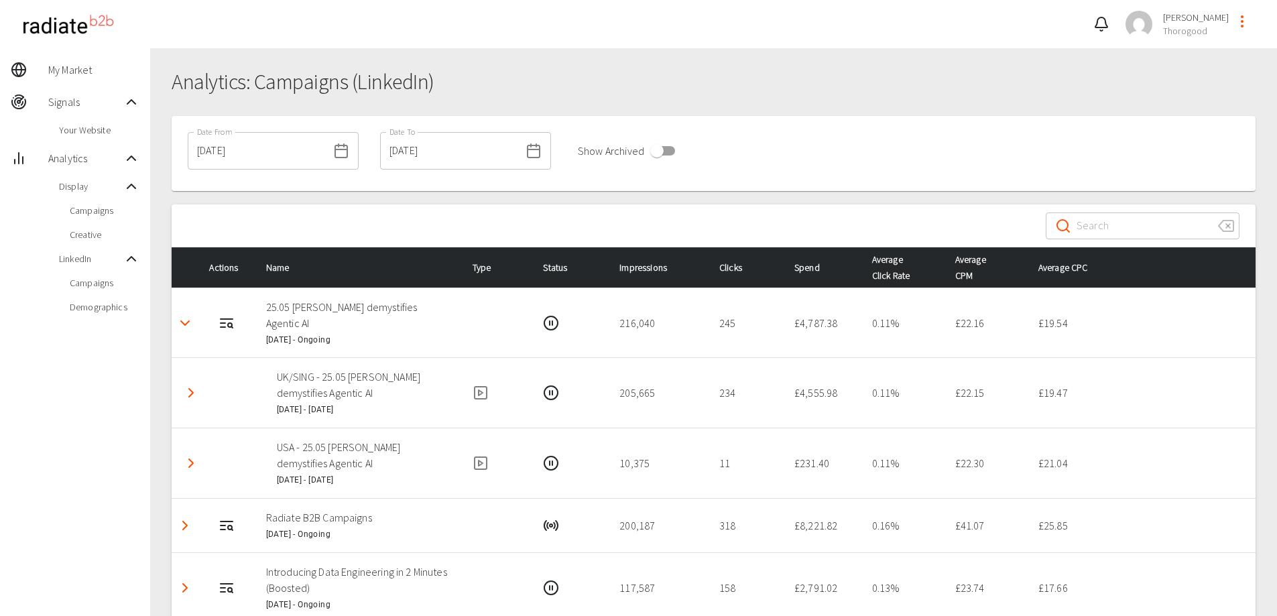
click at [457, 70] on h1 "Analytics: Campaigns (LinkedIn)" at bounding box center [714, 82] width 1084 height 25
click at [914, 133] on div "Date From 01/05/2024 Date From Date To 01/10/2025 Date To Show Archived" at bounding box center [714, 153] width 1084 height 75
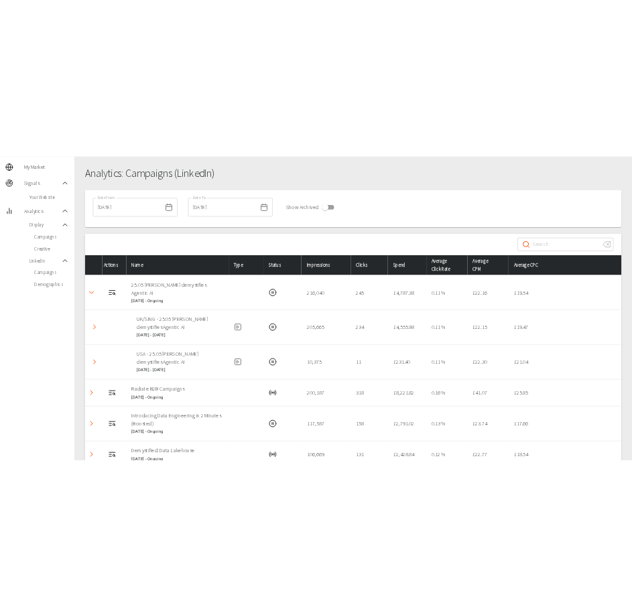
scroll to position [67, 0]
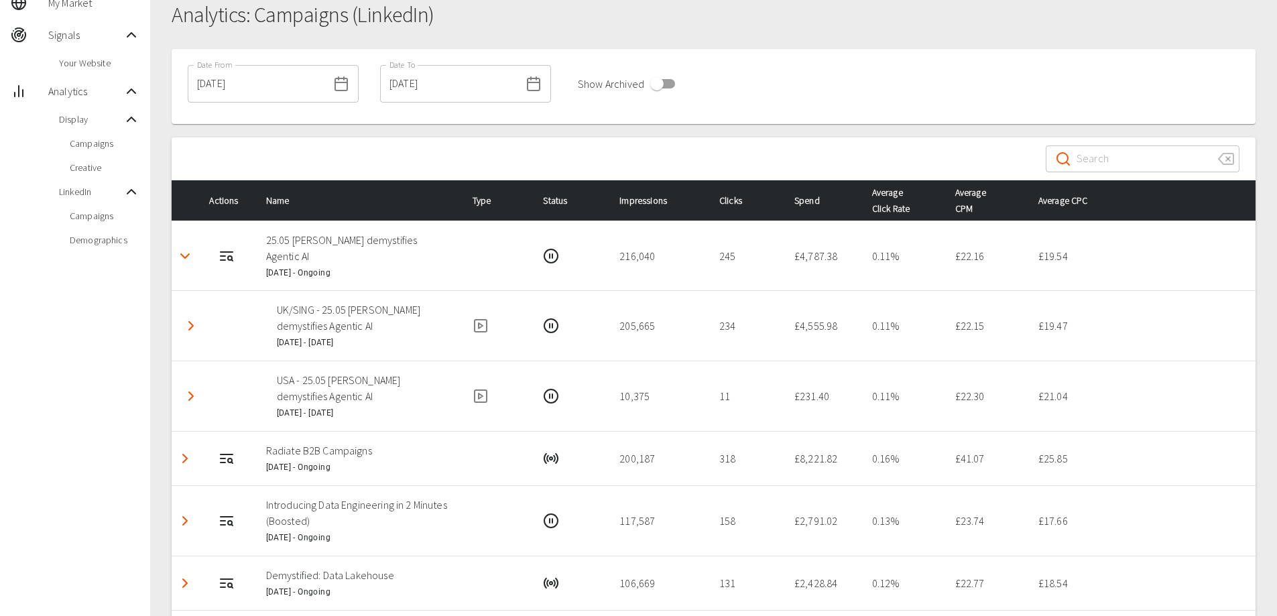
click at [192, 256] on icon "Detail panel visibility toggle" at bounding box center [185, 256] width 16 height 16
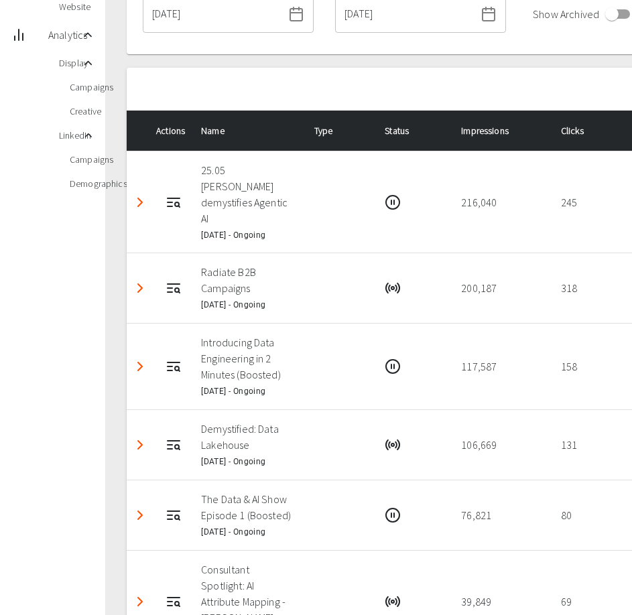
scroll to position [166, 0]
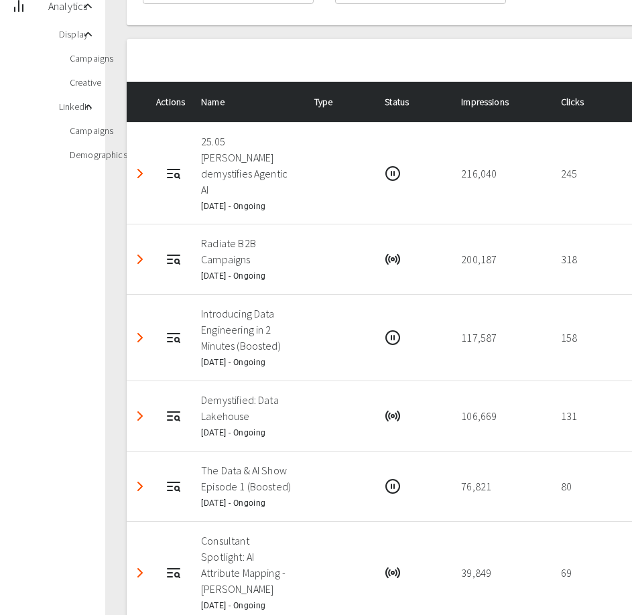
click at [561, 355] on td "158" at bounding box center [587, 338] width 75 height 86
click at [588, 66] on div "​ ​" at bounding box center [540, 60] width 826 height 43
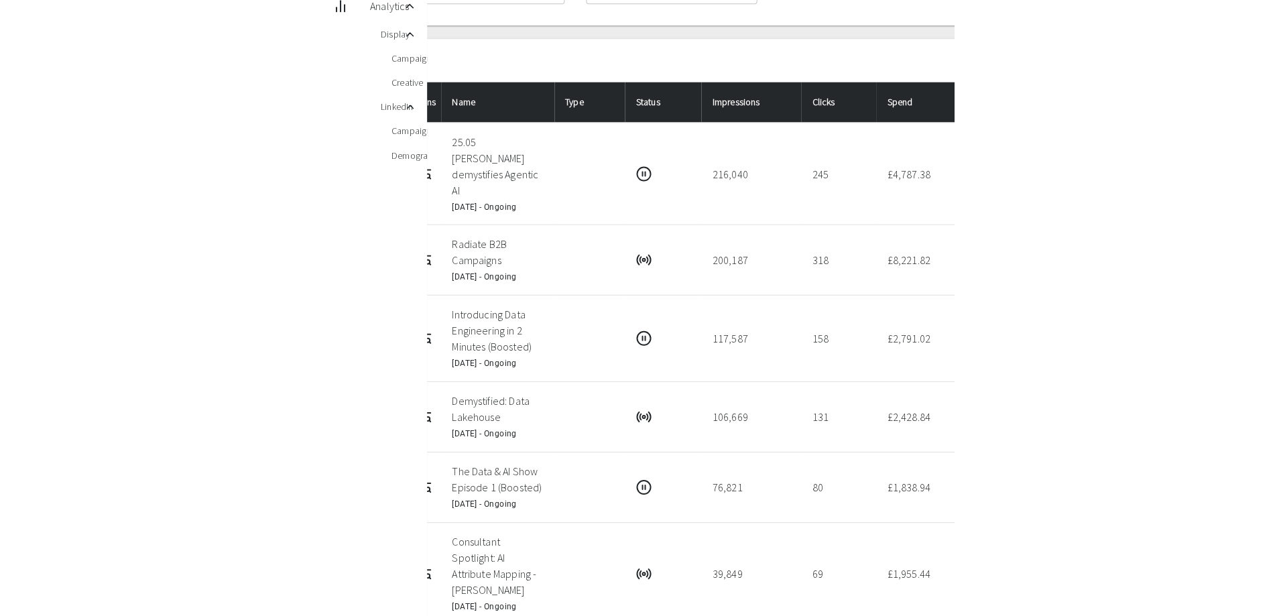
scroll to position [0, 0]
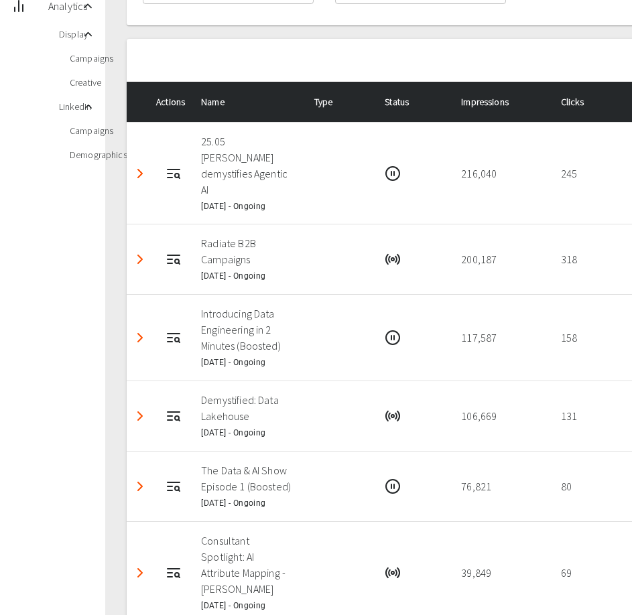
click at [411, 42] on div "​ ​" at bounding box center [540, 60] width 826 height 43
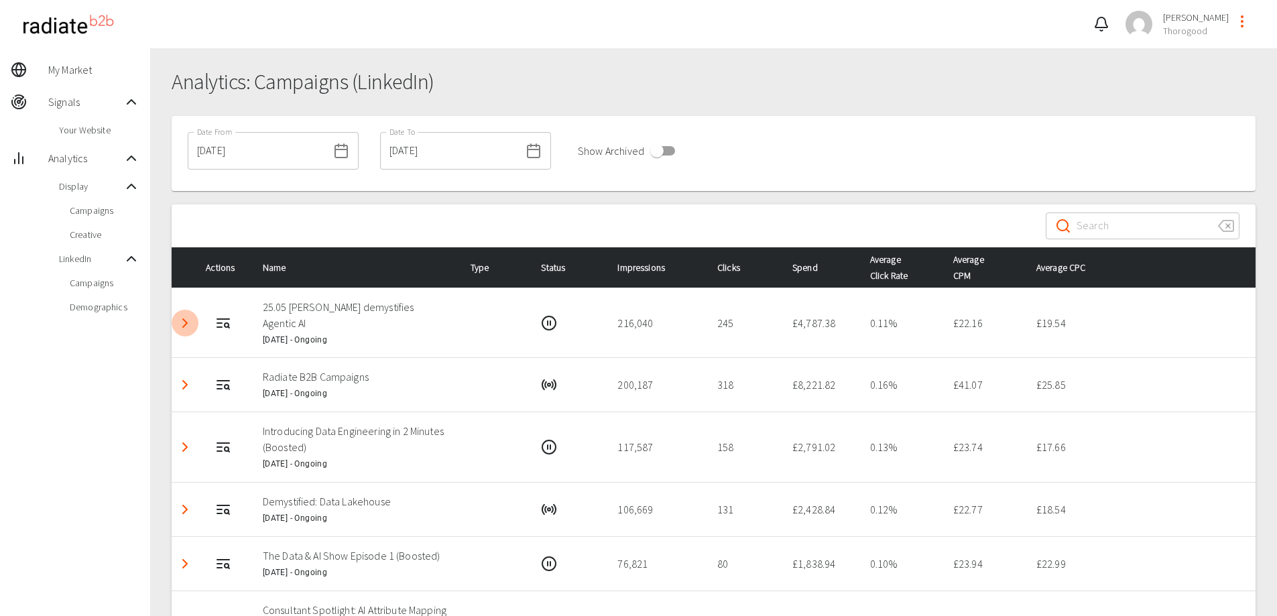
click at [186, 323] on polyline "Detail panel visibility toggle" at bounding box center [185, 323] width 4 height 8
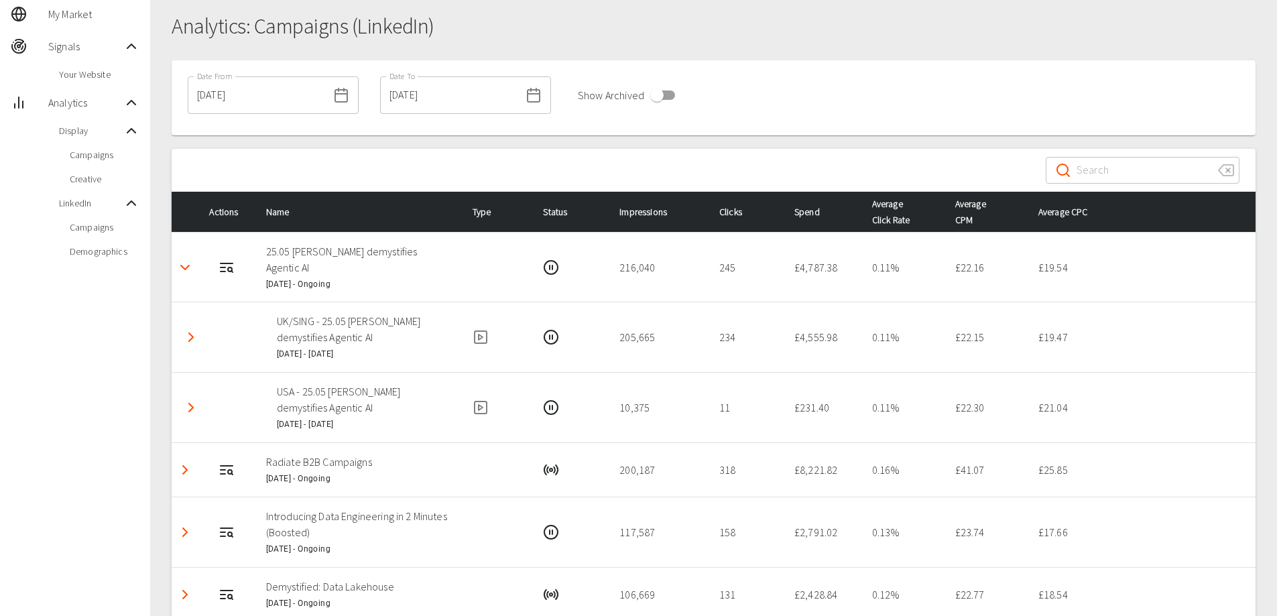
scroll to position [134, 0]
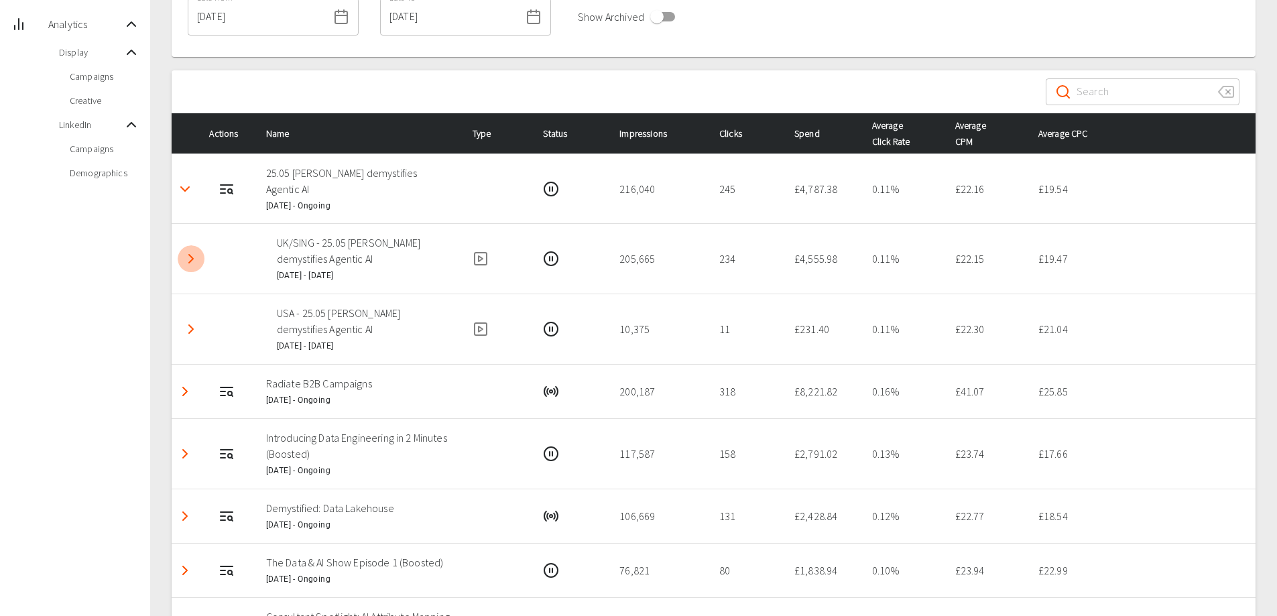
click at [193, 259] on polyline "Detail panel visibility toggle" at bounding box center [191, 259] width 4 height 8
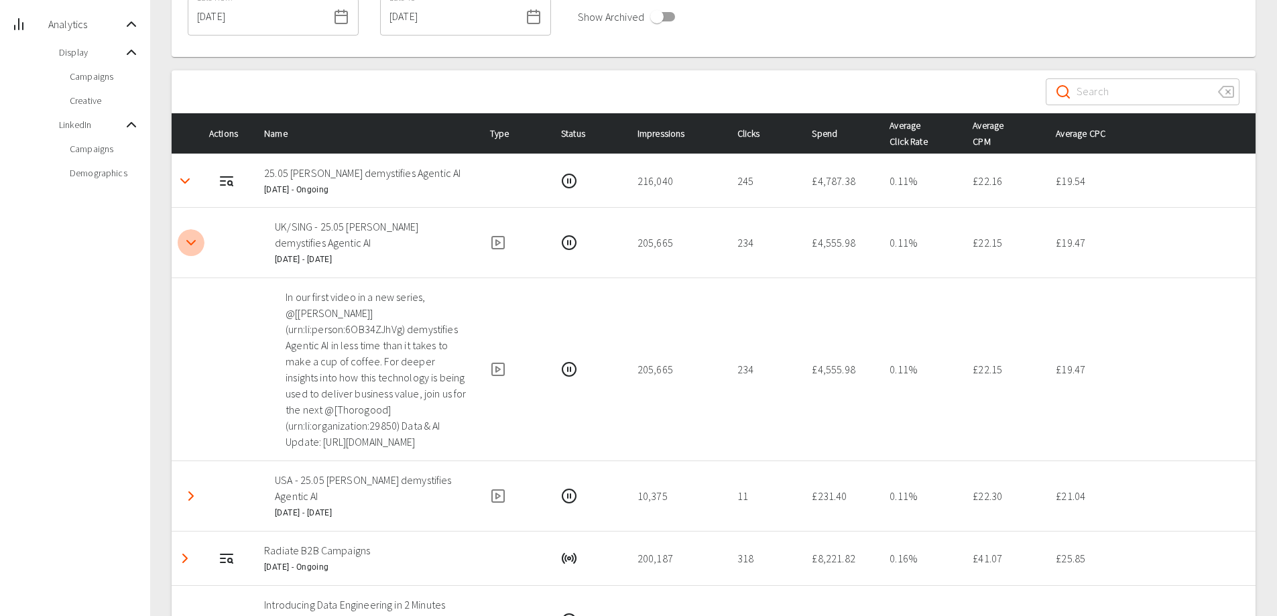
click at [184, 249] on icon "Detail panel visibility toggle" at bounding box center [191, 243] width 16 height 16
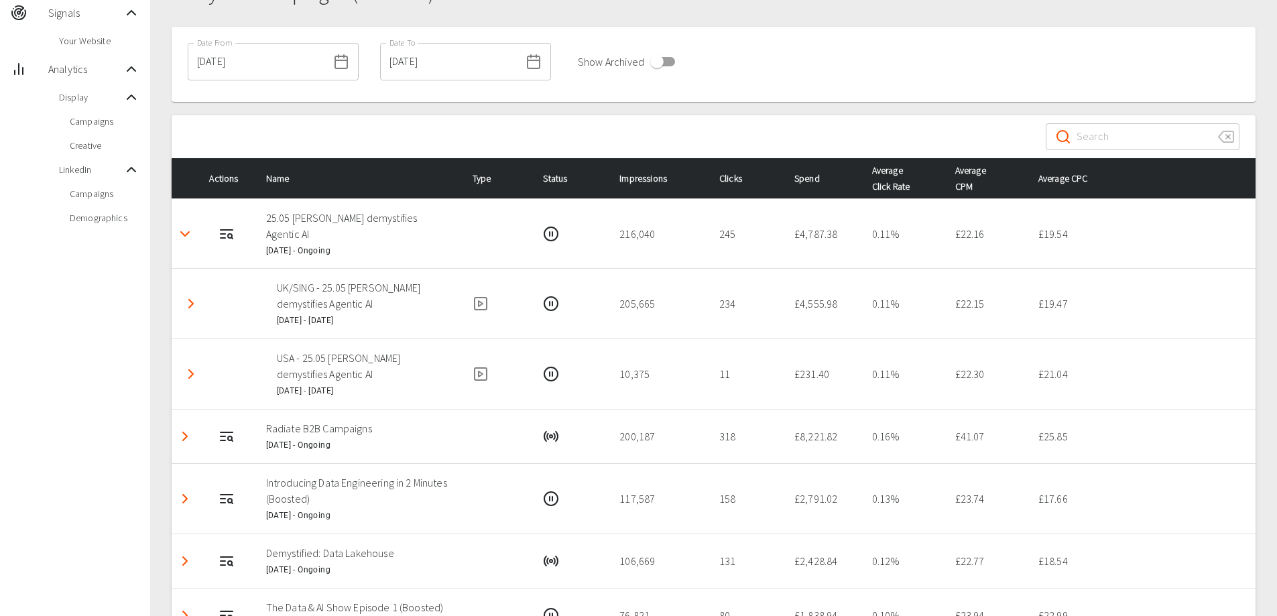
scroll to position [67, 0]
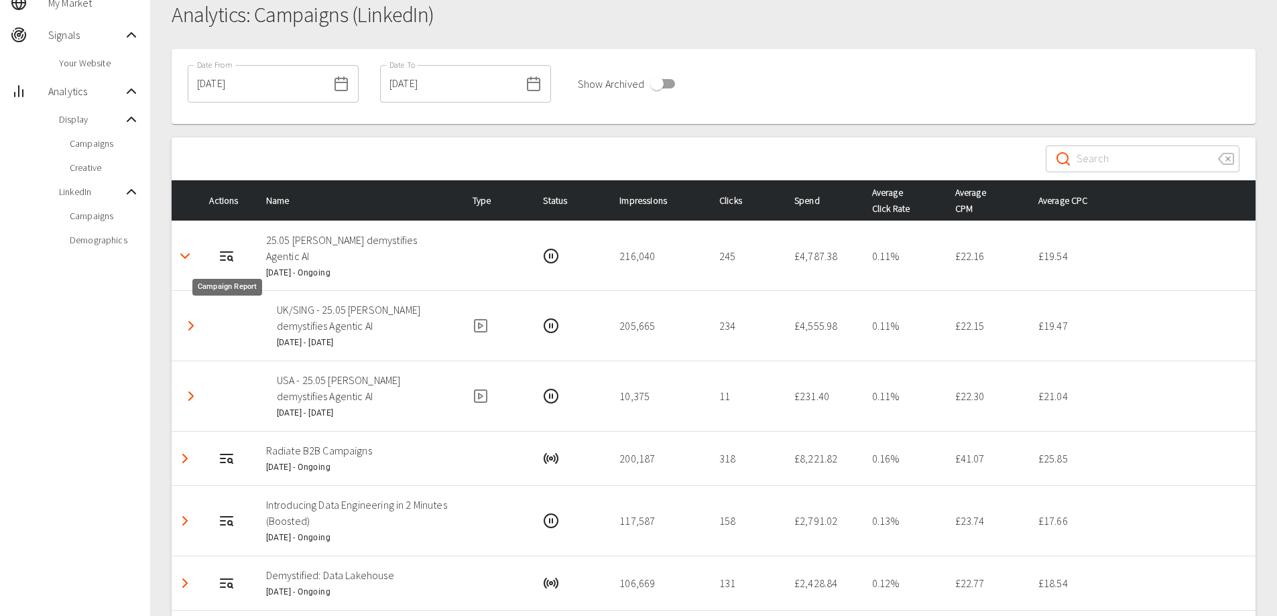
click at [233, 253] on icon "Campaign Report" at bounding box center [227, 256] width 16 height 16
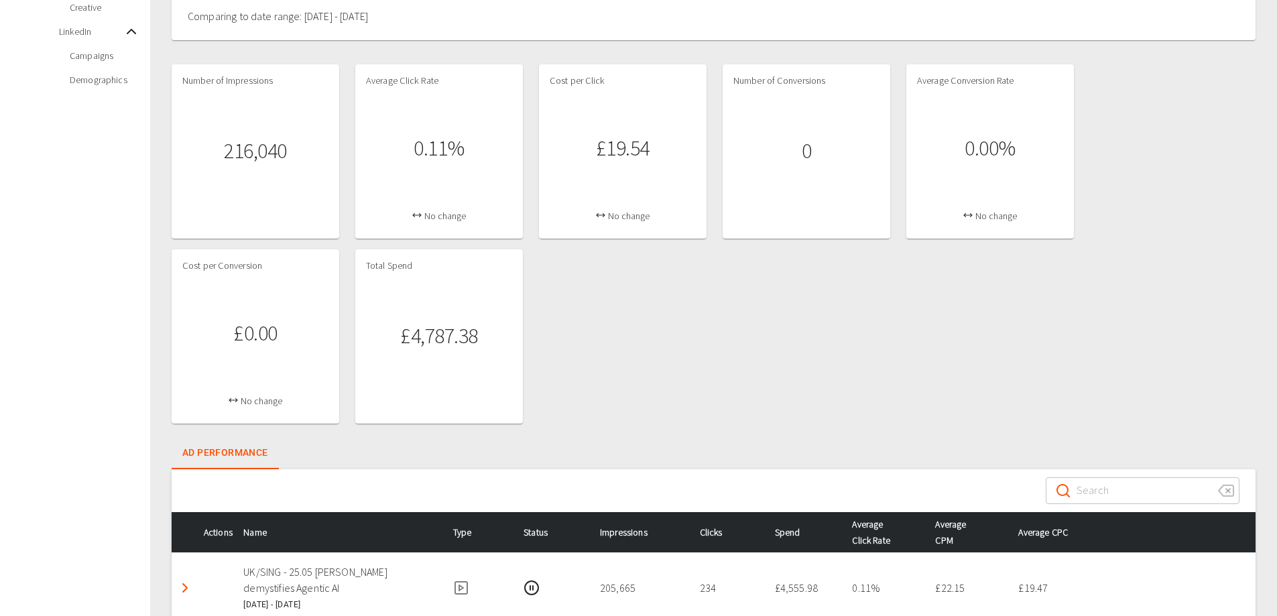
scroll to position [375, 0]
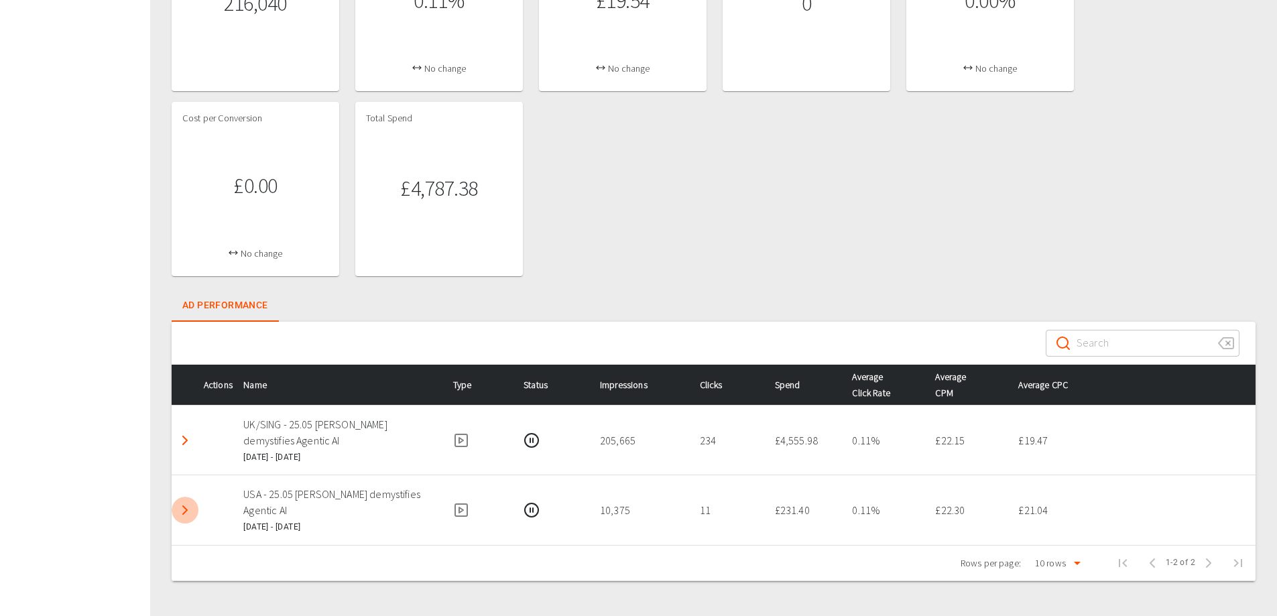
click at [190, 510] on icon "Detail panel visibility toggle" at bounding box center [185, 510] width 16 height 16
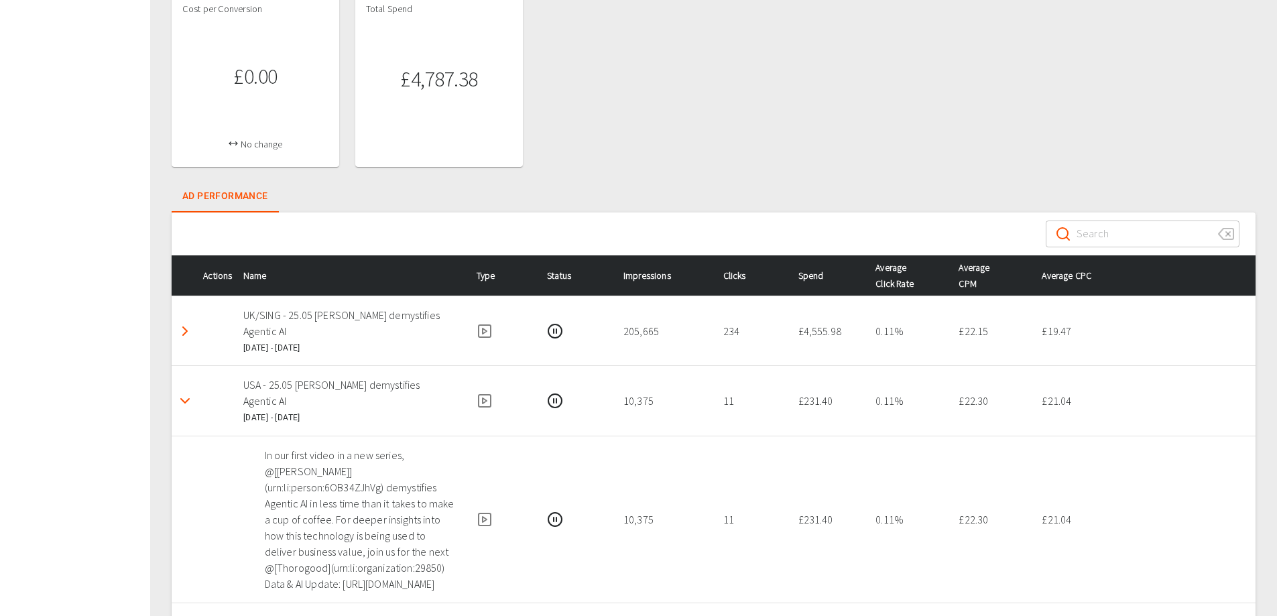
scroll to position [510, 0]
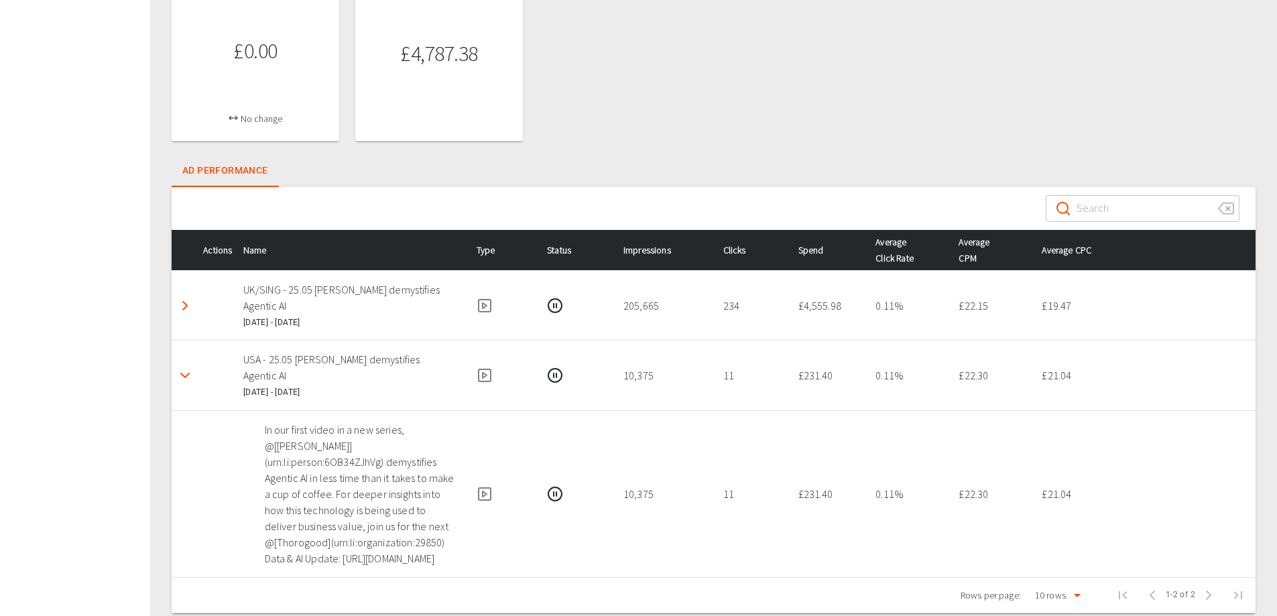
click at [183, 367] on icon "Detail panel visibility toggle" at bounding box center [185, 375] width 16 height 16
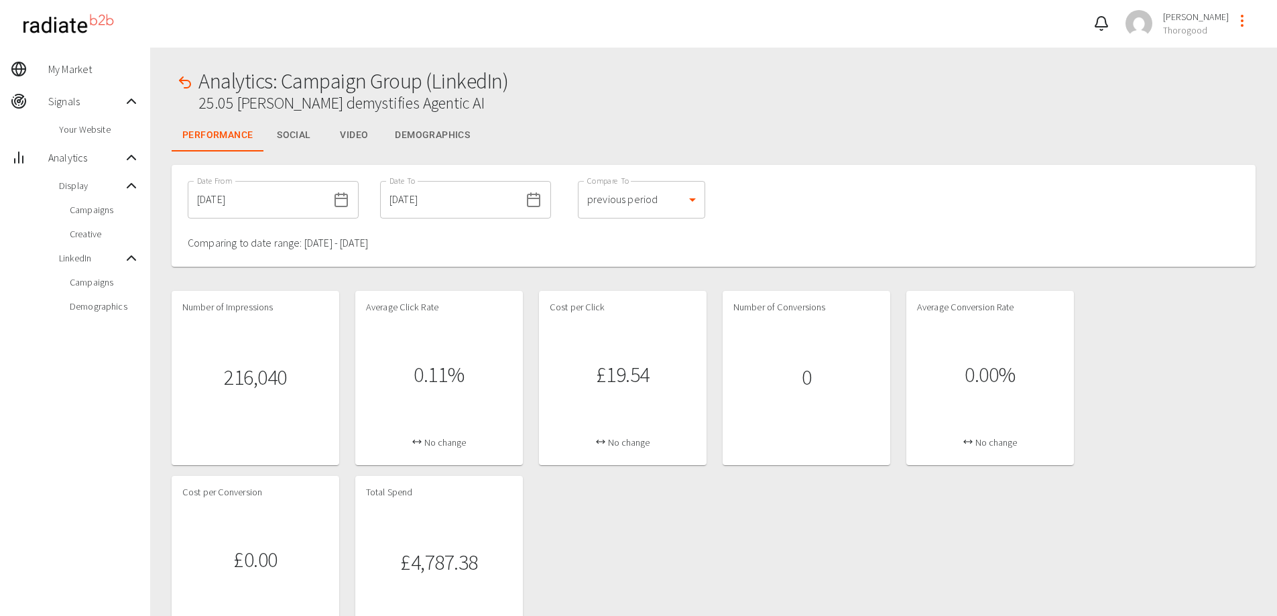
scroll to position [0, 0]
click at [292, 139] on button "Social" at bounding box center [293, 136] width 60 height 32
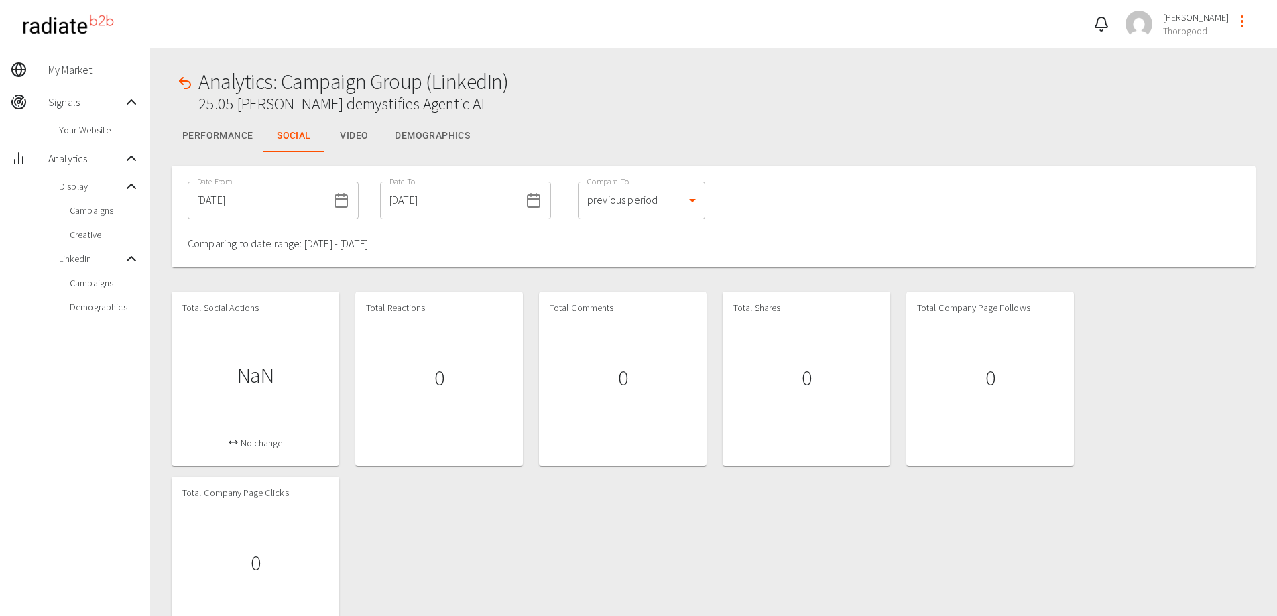
click at [416, 135] on button "Demographics" at bounding box center [432, 136] width 97 height 32
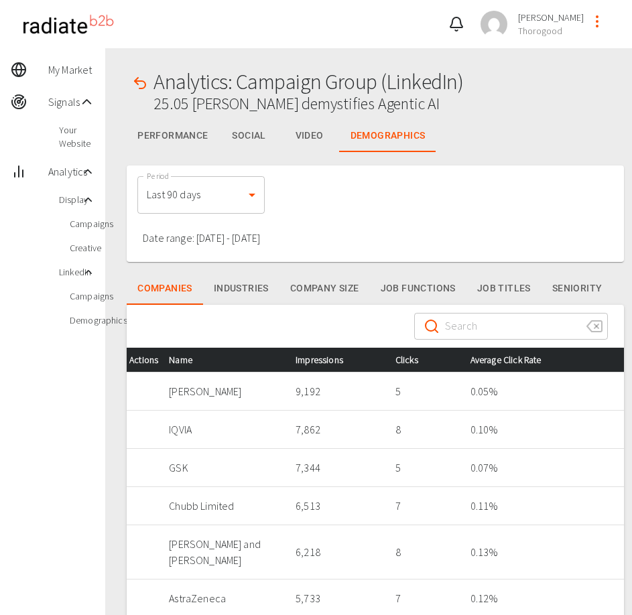
click at [239, 193] on body "Emily Mcewan Thorogood My Market Signals Your Website Analytics Display Campaig…" at bounding box center [316, 430] width 632 height 860
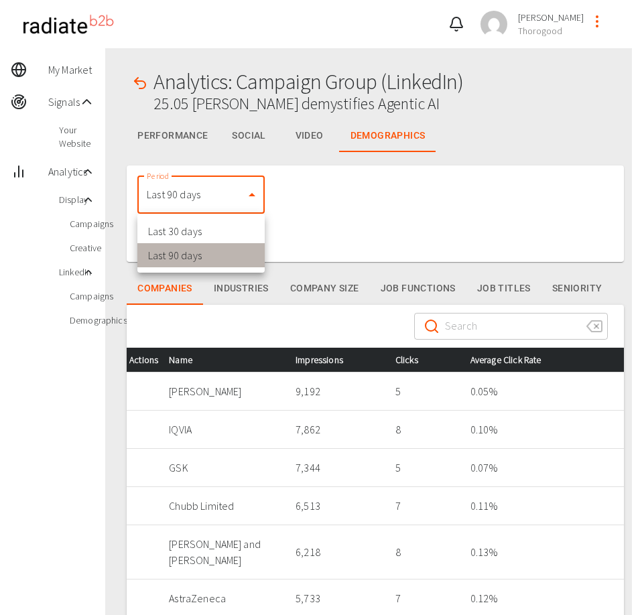
click at [239, 264] on li "Last 90 days" at bounding box center [200, 255] width 127 height 24
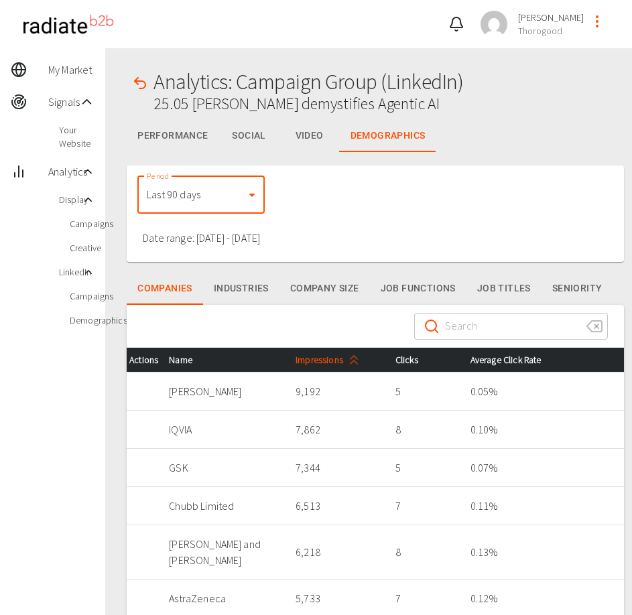
click at [316, 359] on span "Impressions" at bounding box center [330, 360] width 69 height 16
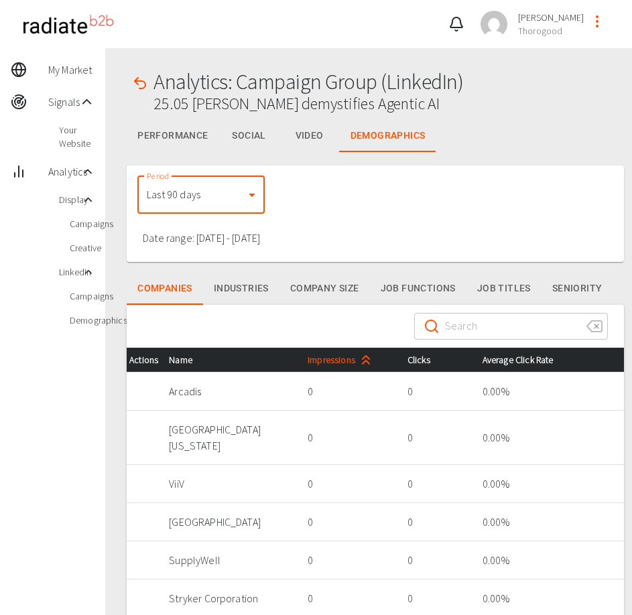
click at [316, 359] on span "Impressions" at bounding box center [342, 360] width 69 height 16
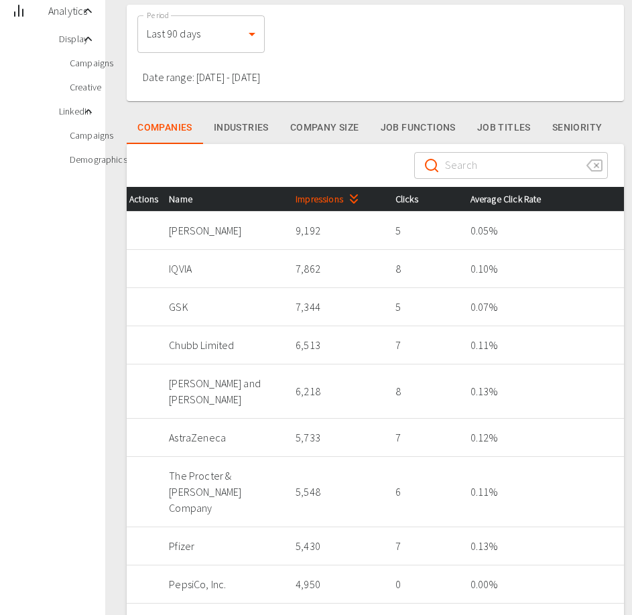
scroll to position [134, 0]
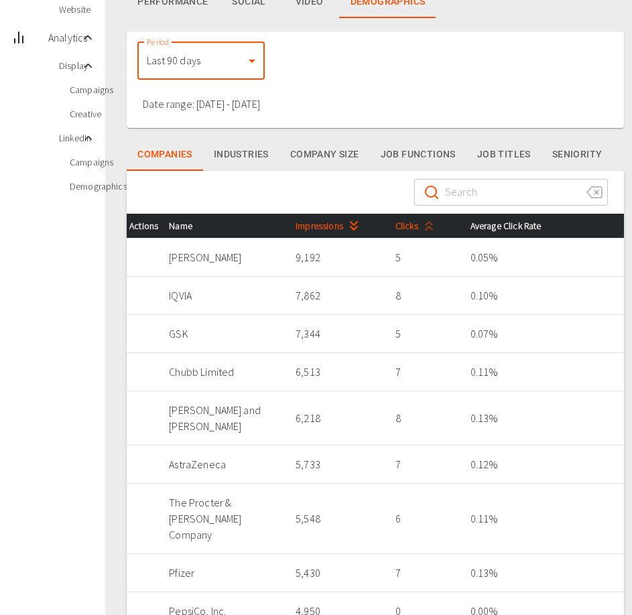
click at [396, 225] on span "Clicks" at bounding box center [418, 226] width 44 height 16
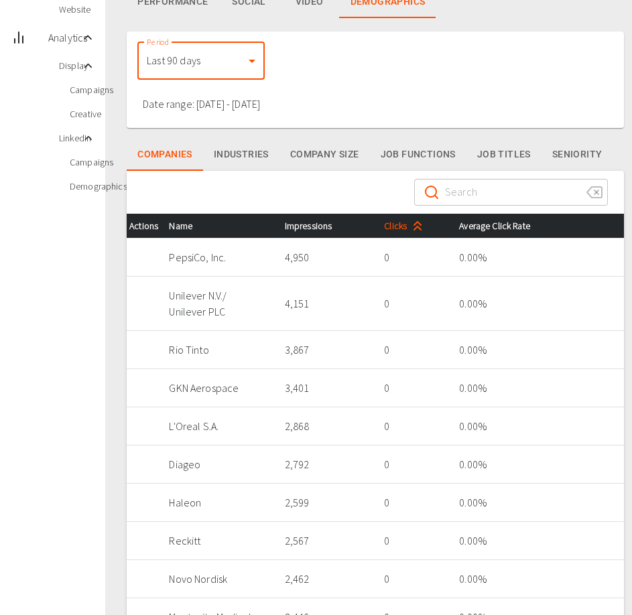
click at [389, 225] on span "Clicks" at bounding box center [406, 226] width 44 height 16
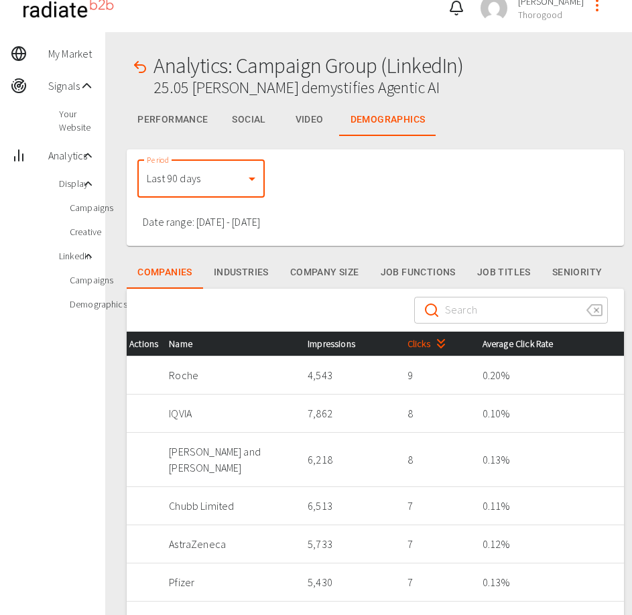
scroll to position [0, 0]
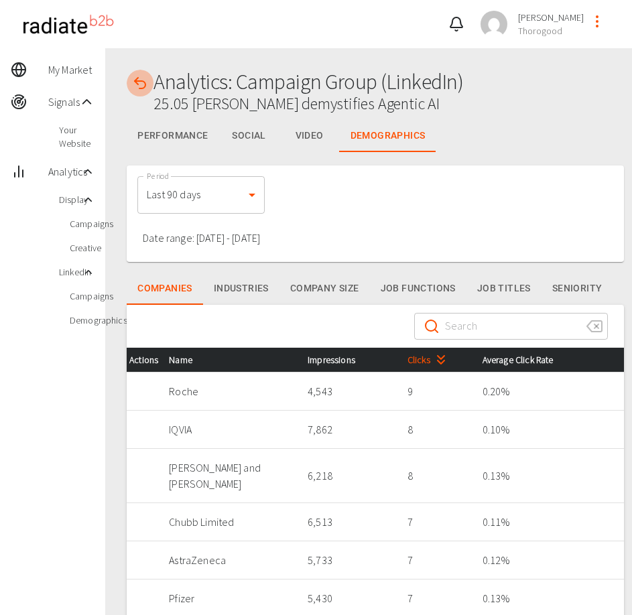
click at [142, 84] on icon "button" at bounding box center [140, 83] width 16 height 16
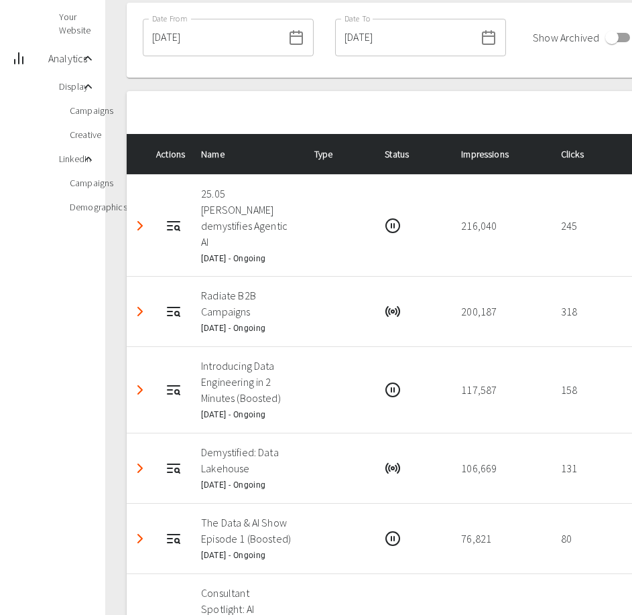
scroll to position [201, 0]
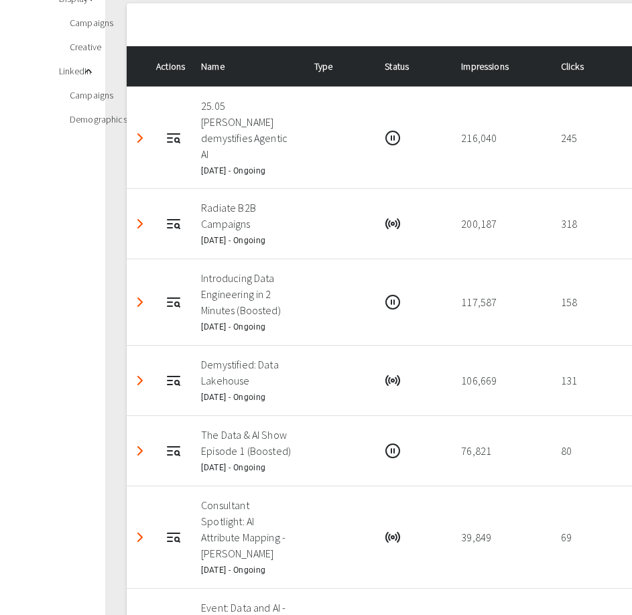
click at [142, 389] on icon "Detail panel visibility toggle" at bounding box center [140, 381] width 16 height 16
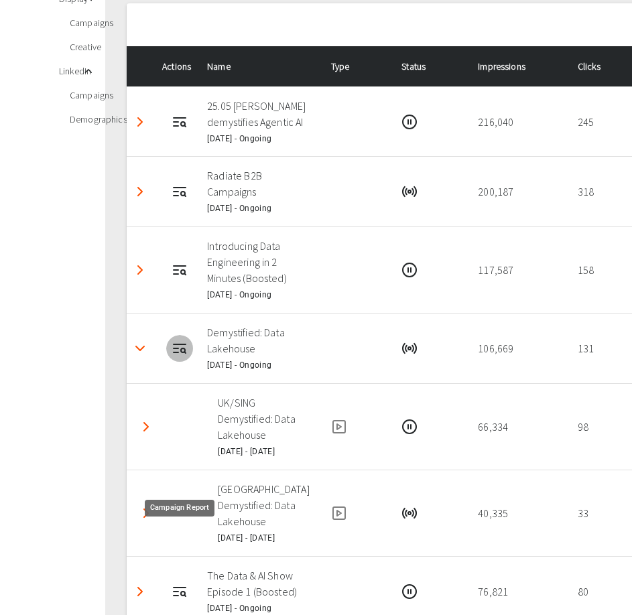
click at [184, 357] on icon "Campaign Report" at bounding box center [180, 349] width 16 height 16
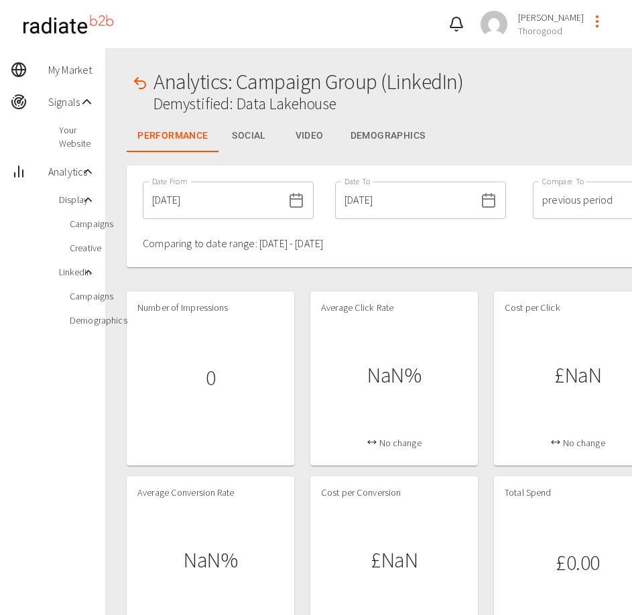
click at [359, 143] on button "Demographics" at bounding box center [388, 136] width 97 height 32
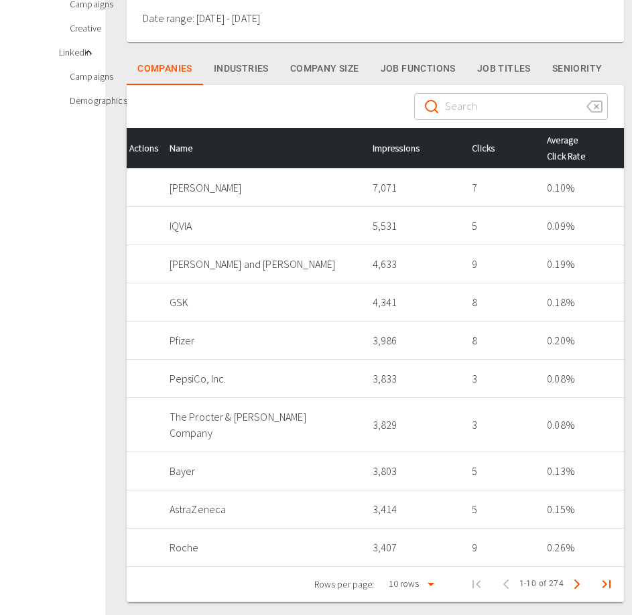
scroll to position [223, 0]
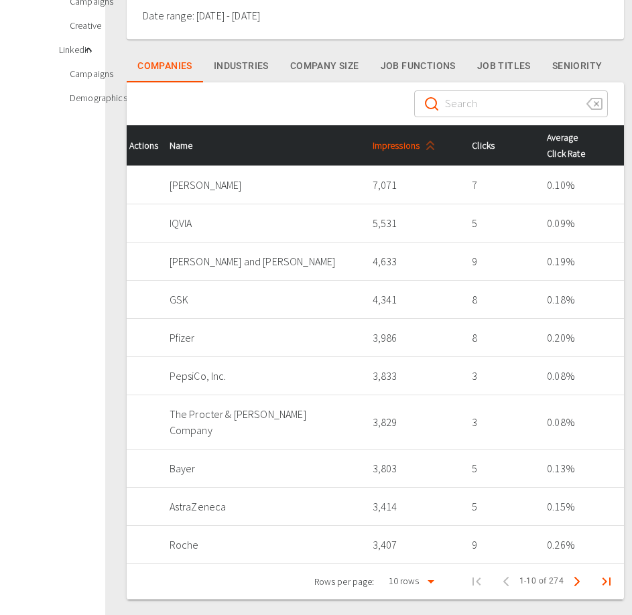
click at [390, 145] on span "Impressions" at bounding box center [407, 145] width 69 height 16
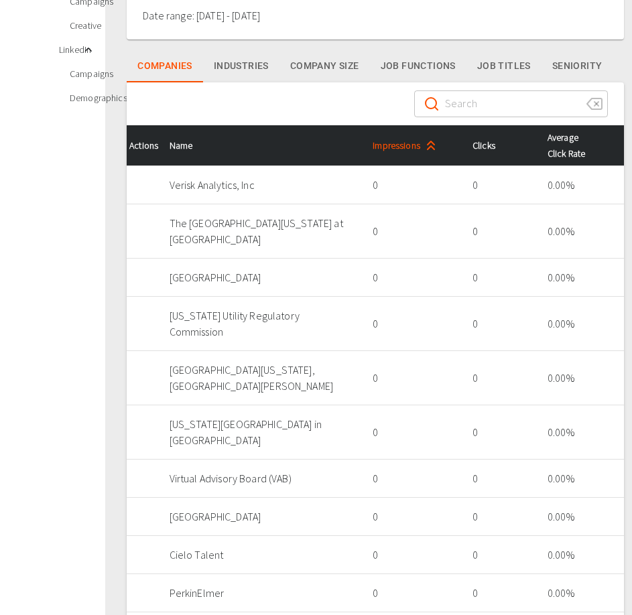
click at [390, 145] on span "Impressions" at bounding box center [407, 145] width 69 height 16
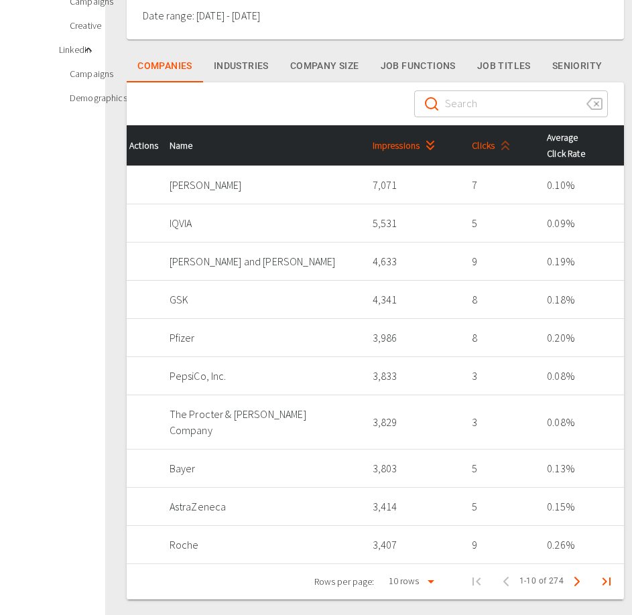
click at [479, 145] on span "Clicks" at bounding box center [494, 145] width 44 height 16
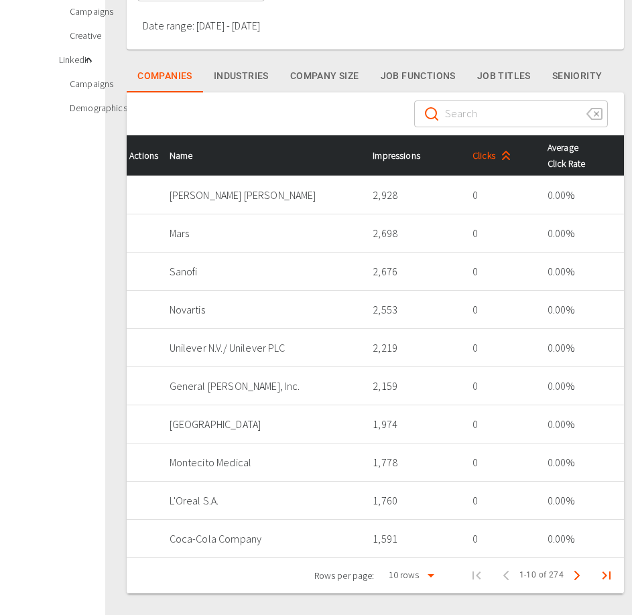
click at [479, 148] on span "Clicks" at bounding box center [495, 156] width 44 height 16
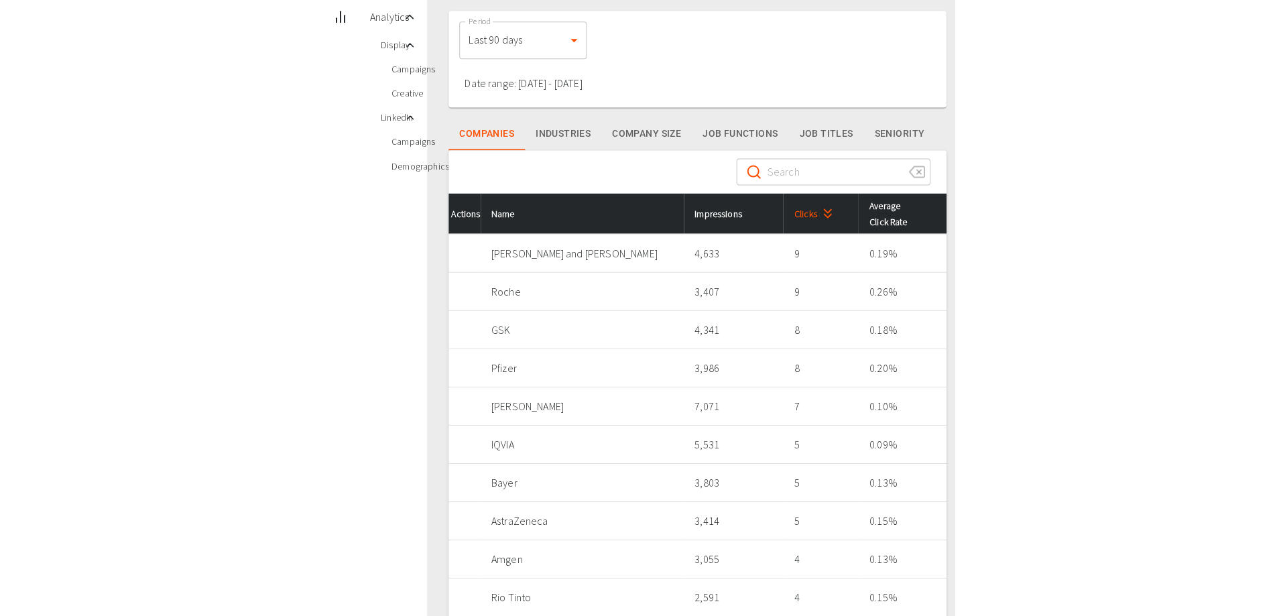
scroll to position [0, 0]
